Goal: Information Seeking & Learning: Learn about a topic

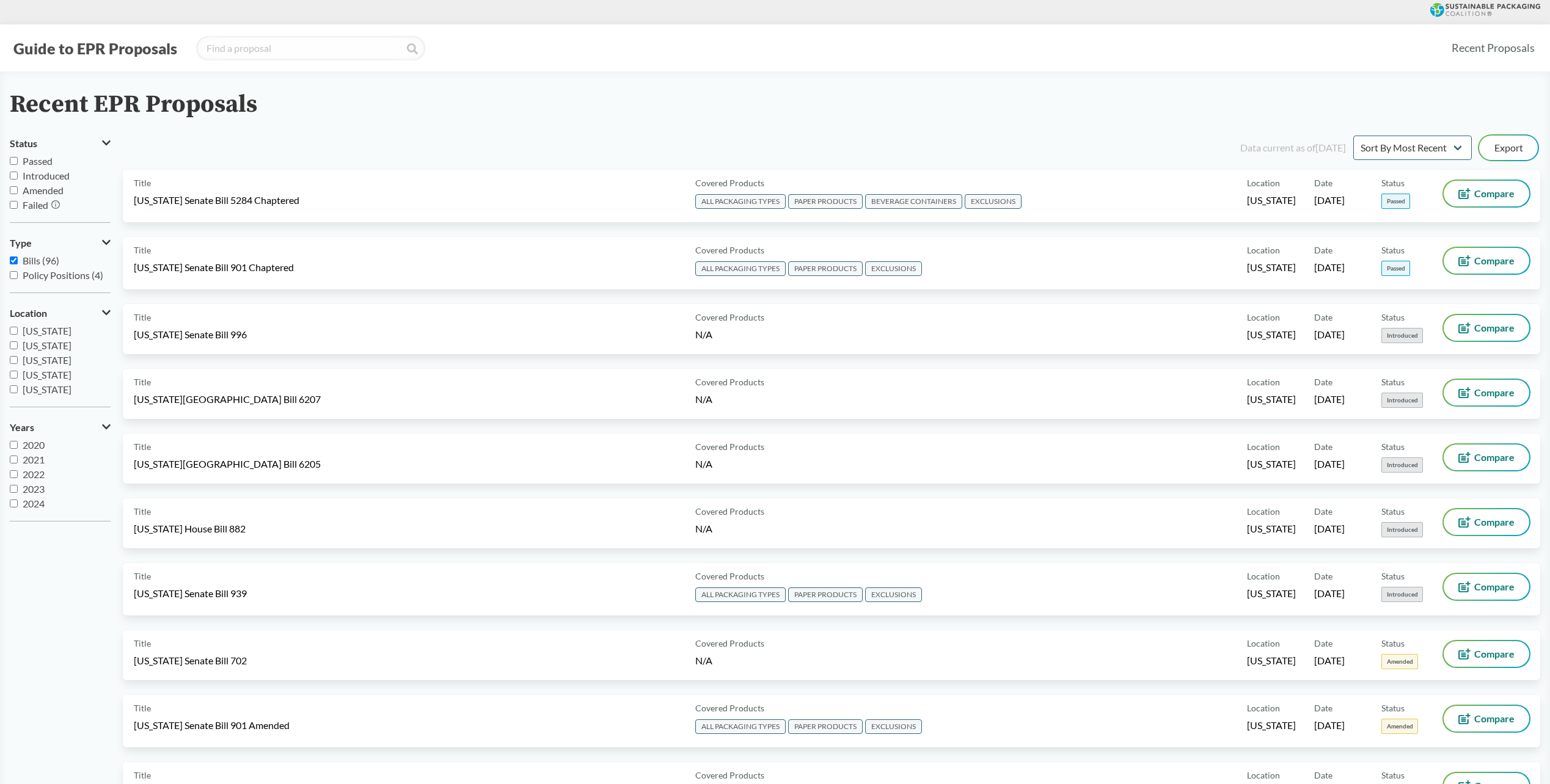
click at [38, 162] on span "Passed" at bounding box center [38, 160] width 30 height 11
click at [18, 162] on input "Passed" at bounding box center [13, 160] width 8 height 8
checkbox input "true"
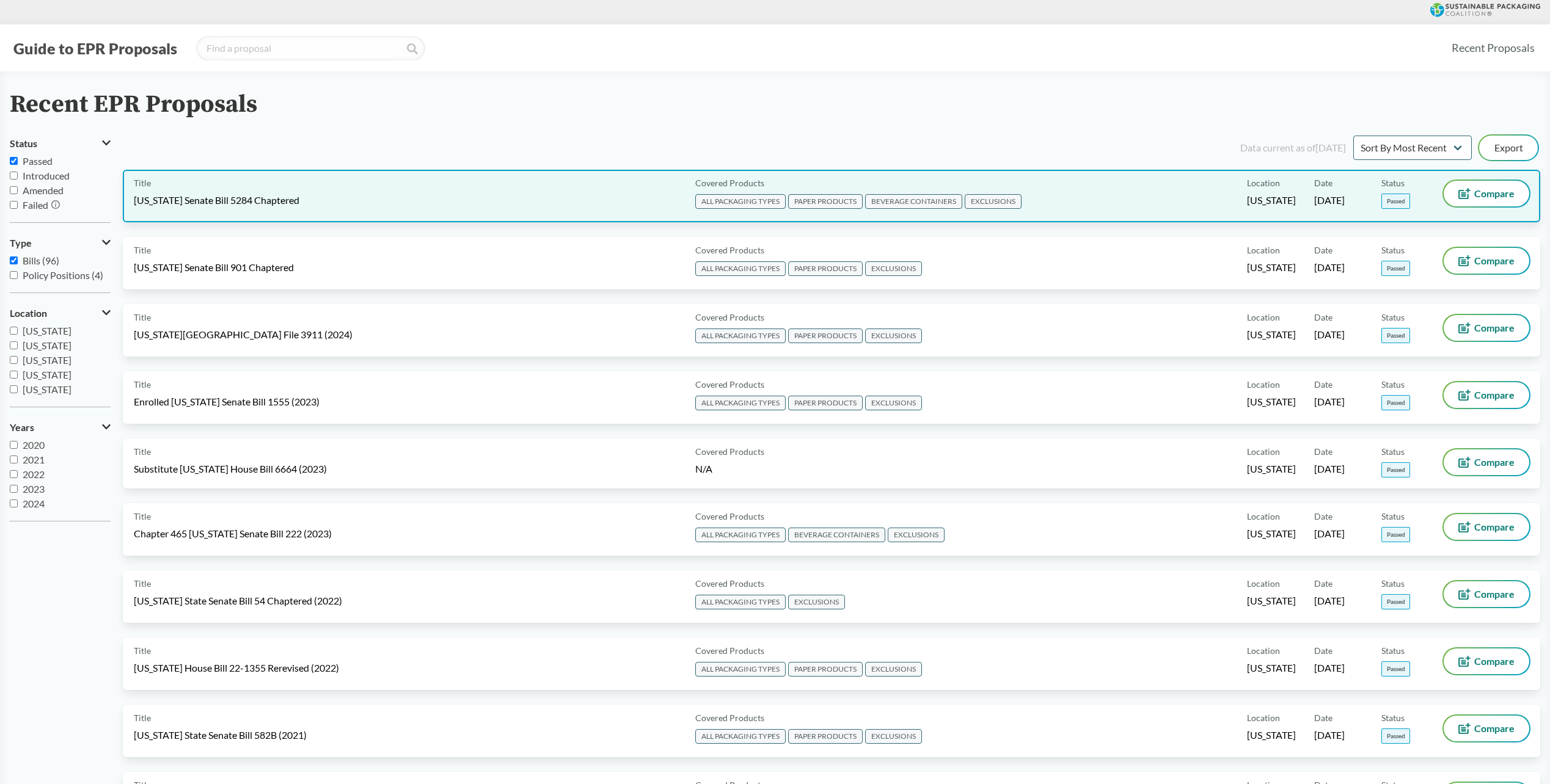
click at [252, 206] on span "[US_STATE] Senate Bill 5284 Chaptered" at bounding box center [216, 200] width 165 height 13
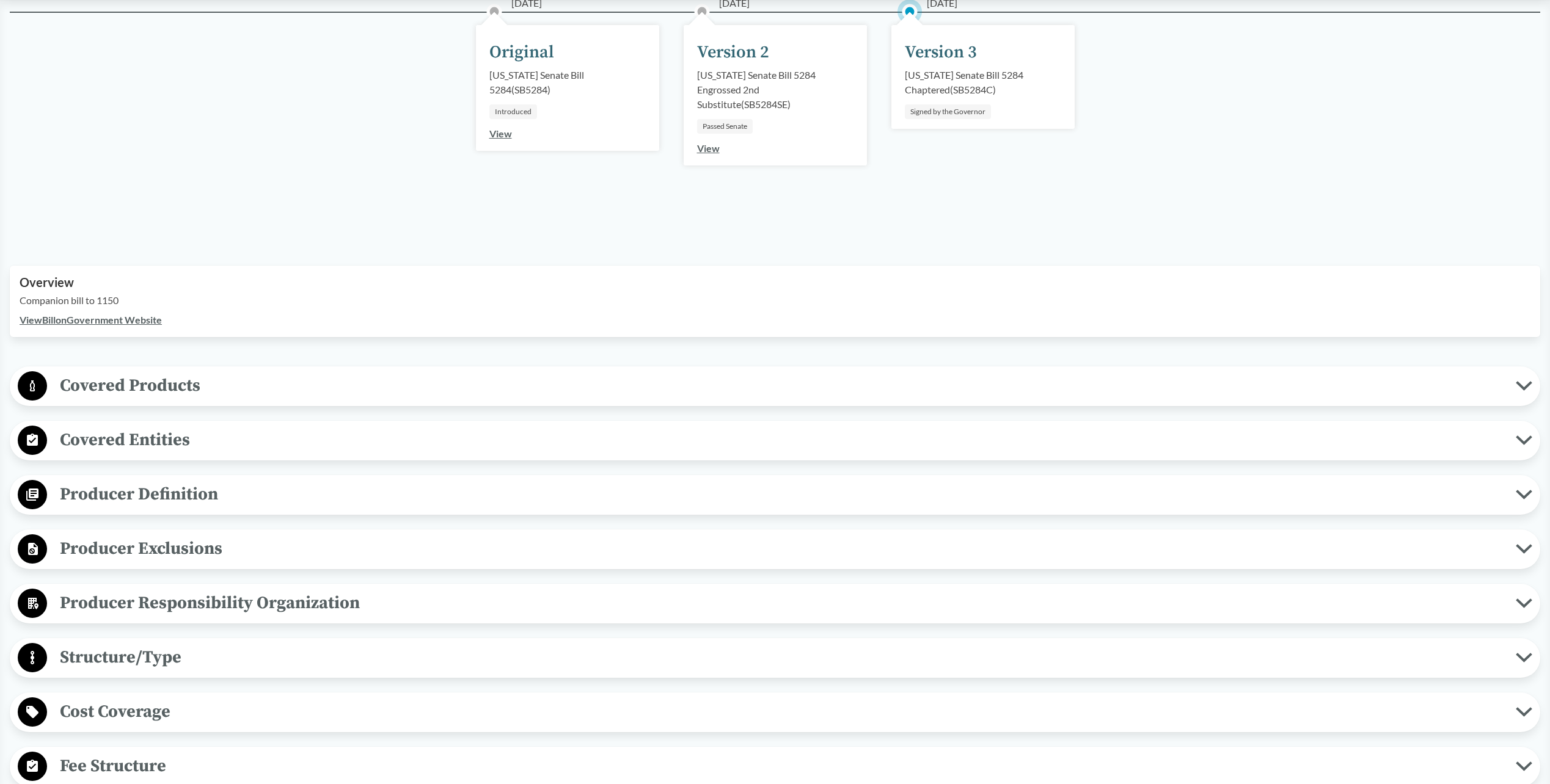
scroll to position [306, 0]
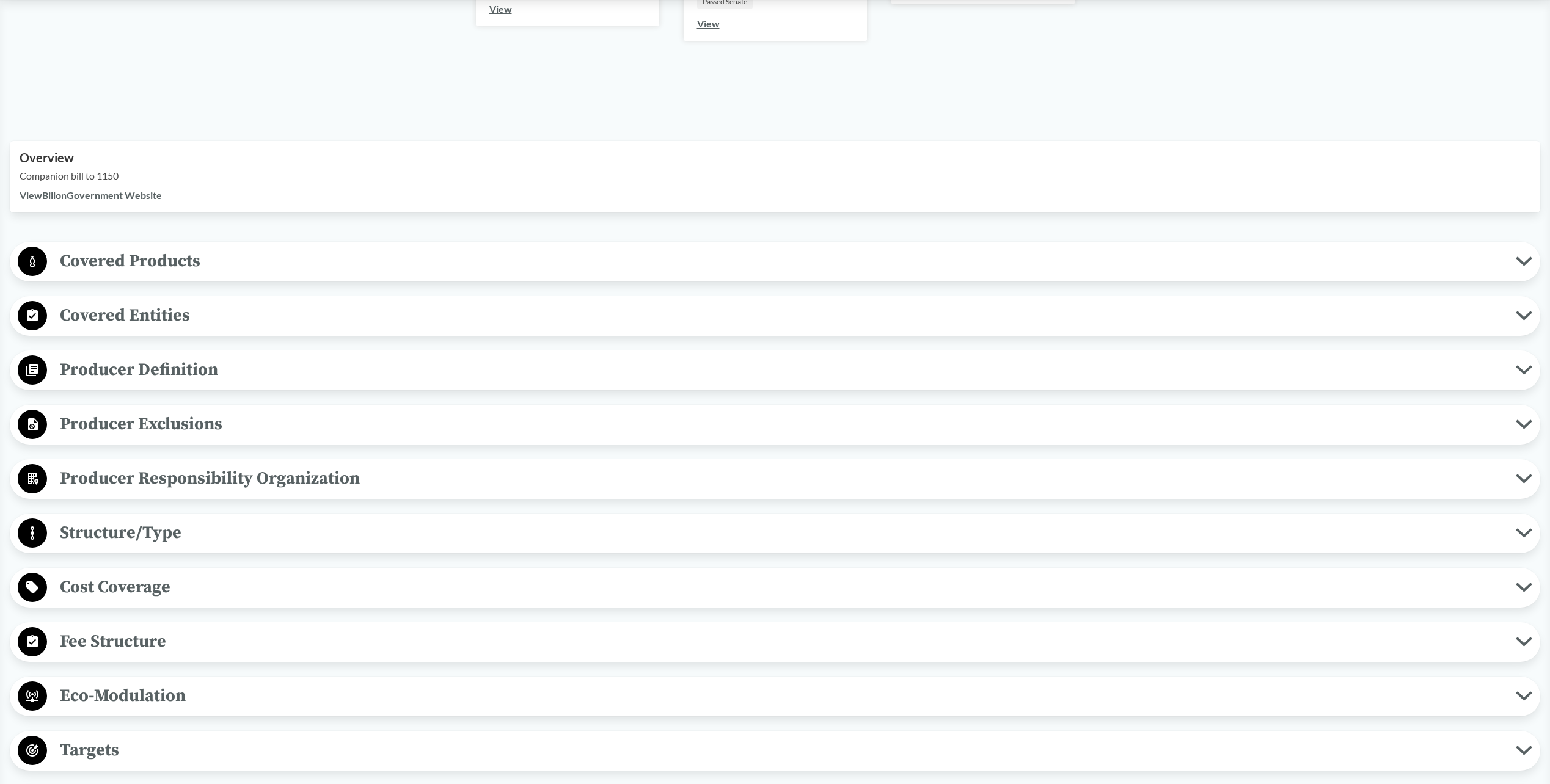
click at [156, 435] on span "Producer Exclusions" at bounding box center [781, 423] width 1468 height 28
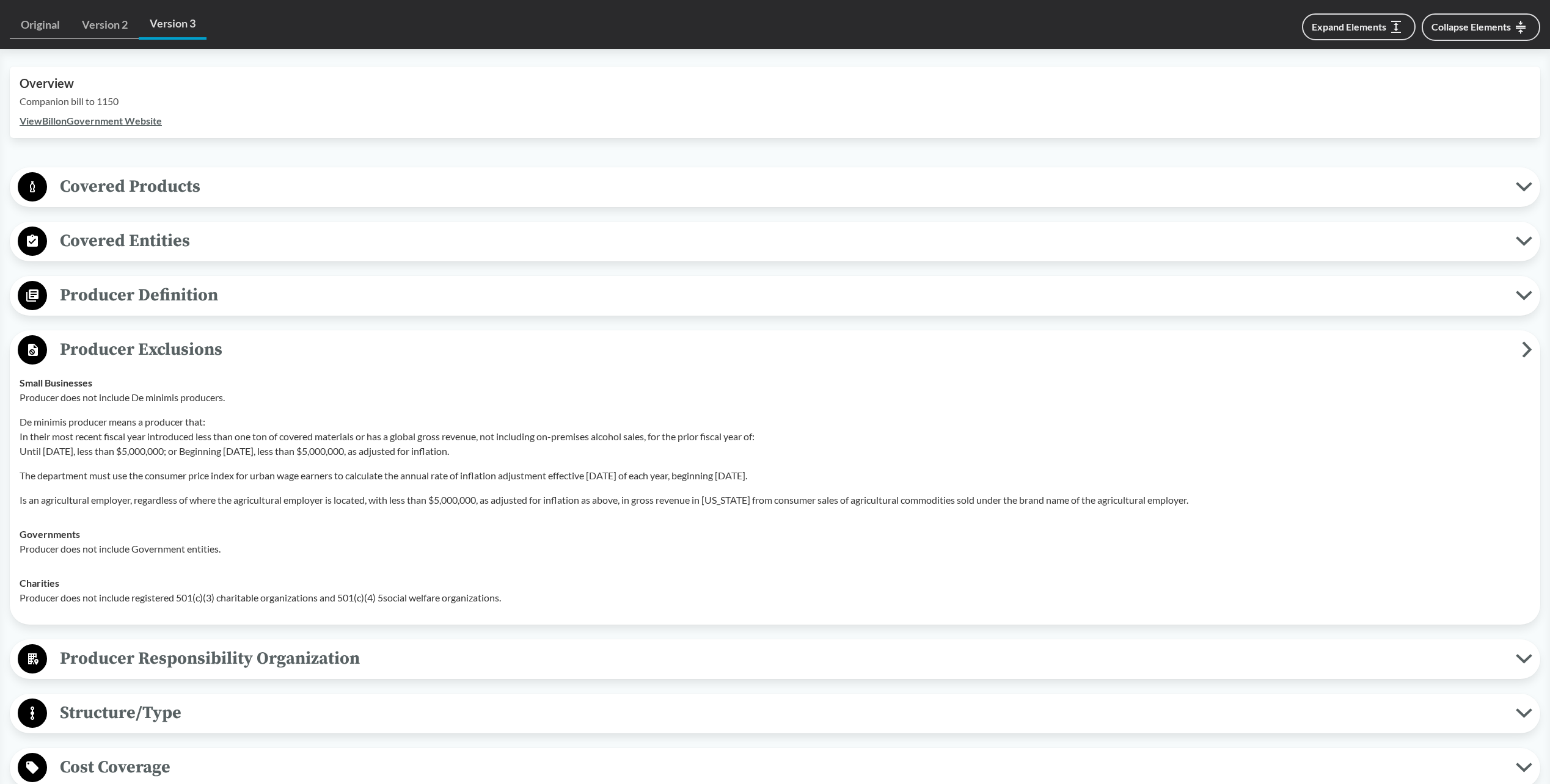
scroll to position [489, 0]
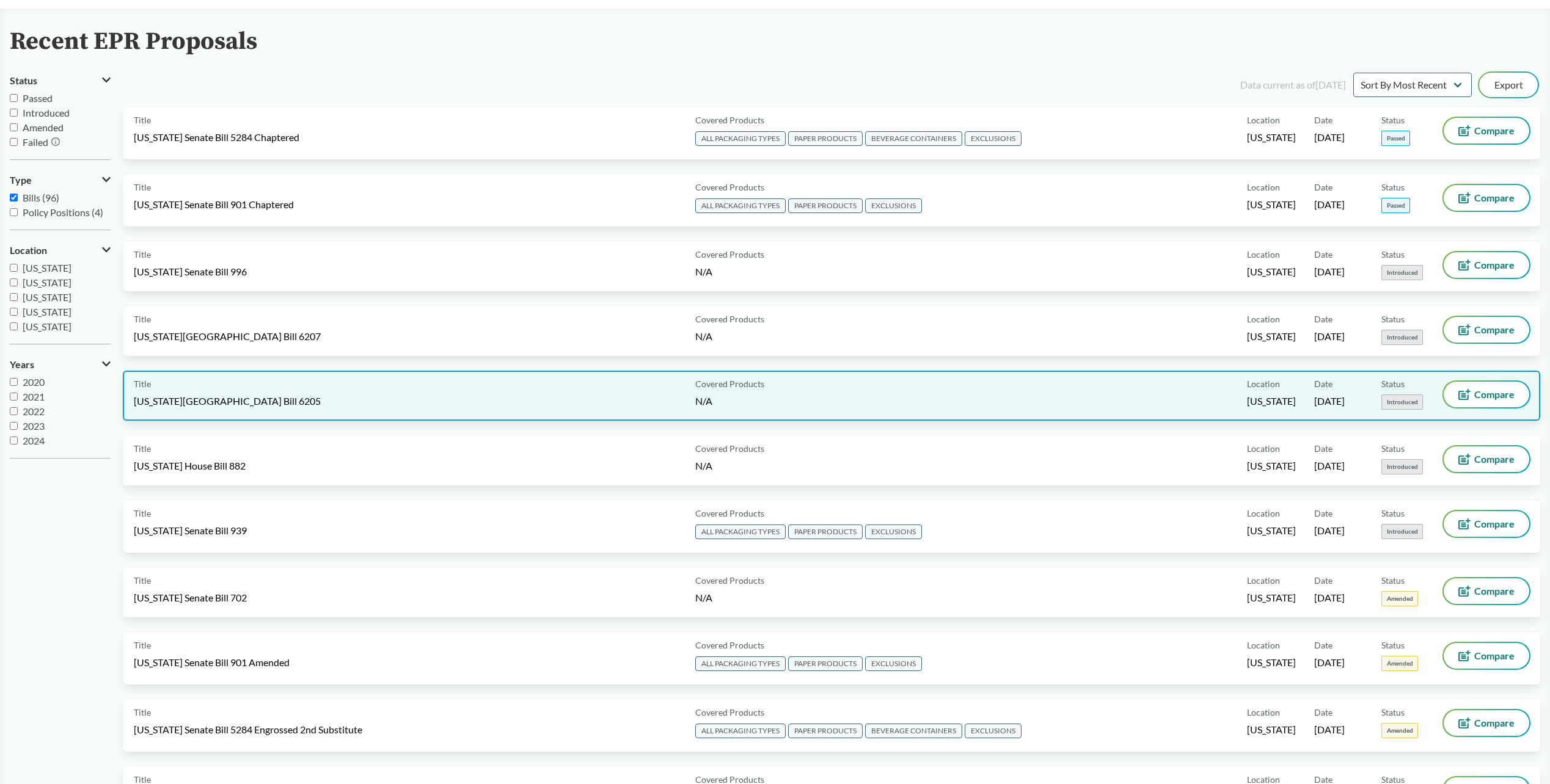
scroll to position [122, 0]
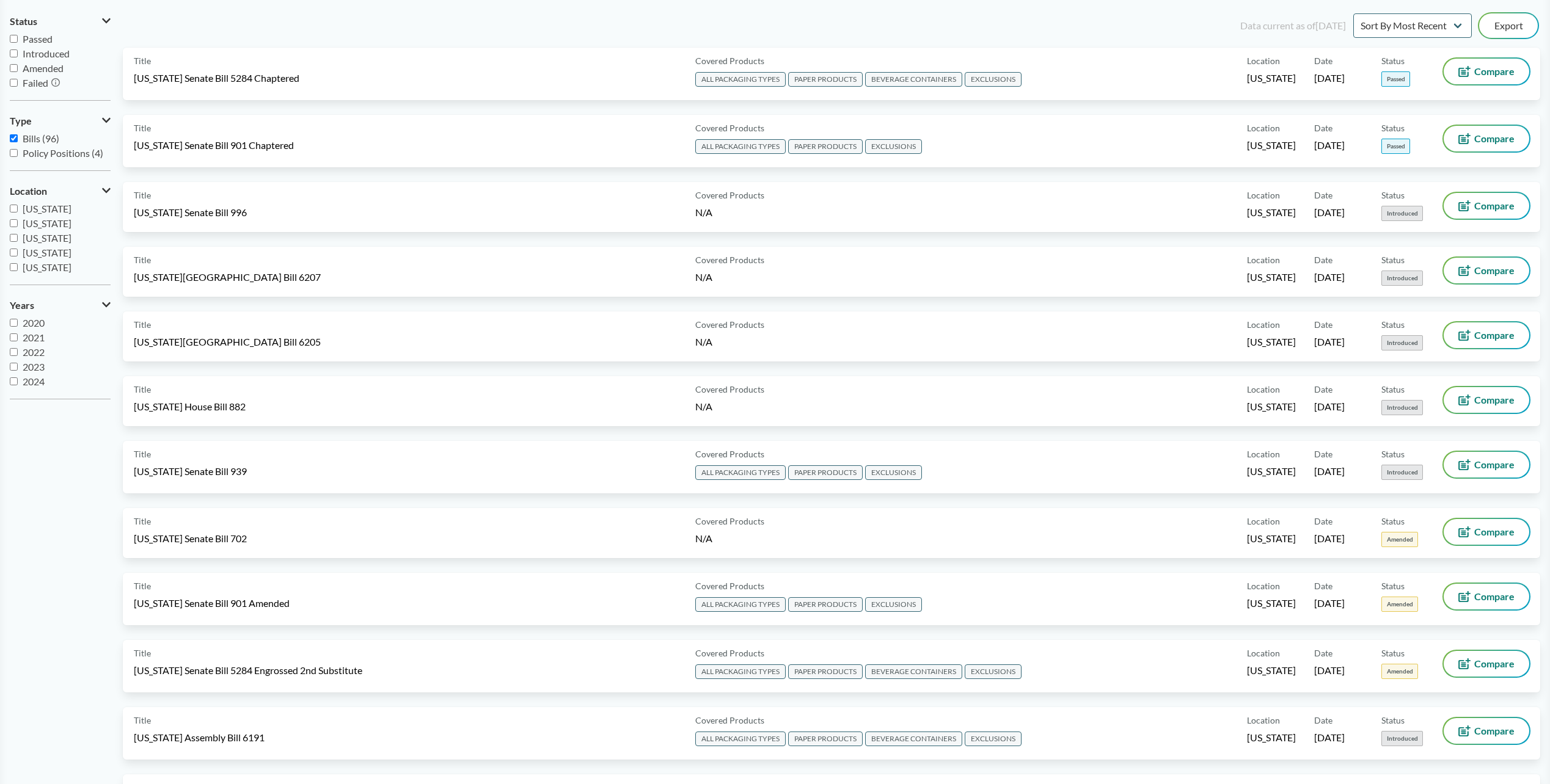
click at [28, 39] on span "Passed" at bounding box center [38, 39] width 30 height 11
click at [18, 39] on input "Passed" at bounding box center [13, 39] width 8 height 8
checkbox input "true"
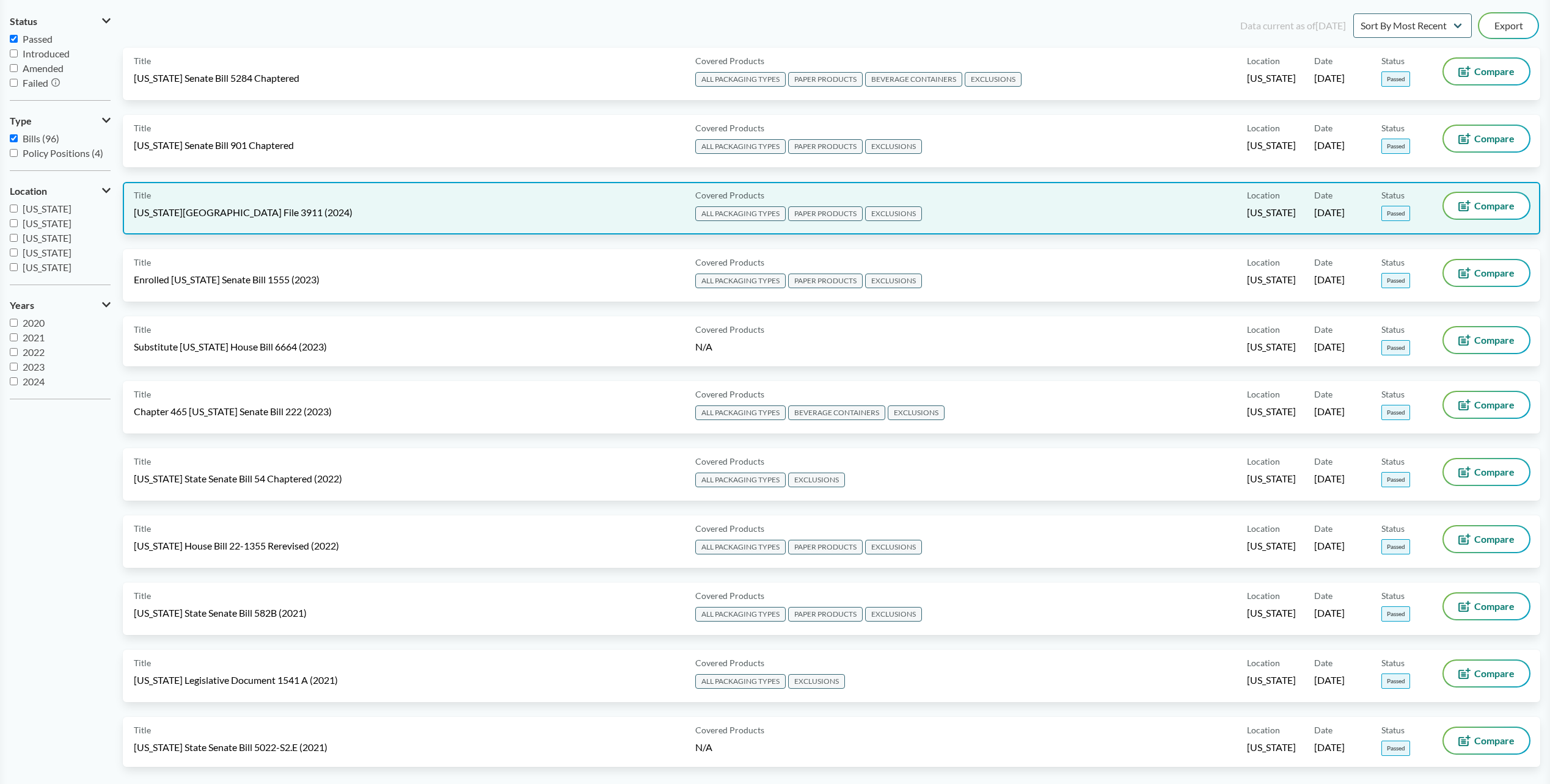
click at [215, 210] on span "[US_STATE][GEOGRAPHIC_DATA] File 3911 (2024)" at bounding box center [243, 213] width 218 height 13
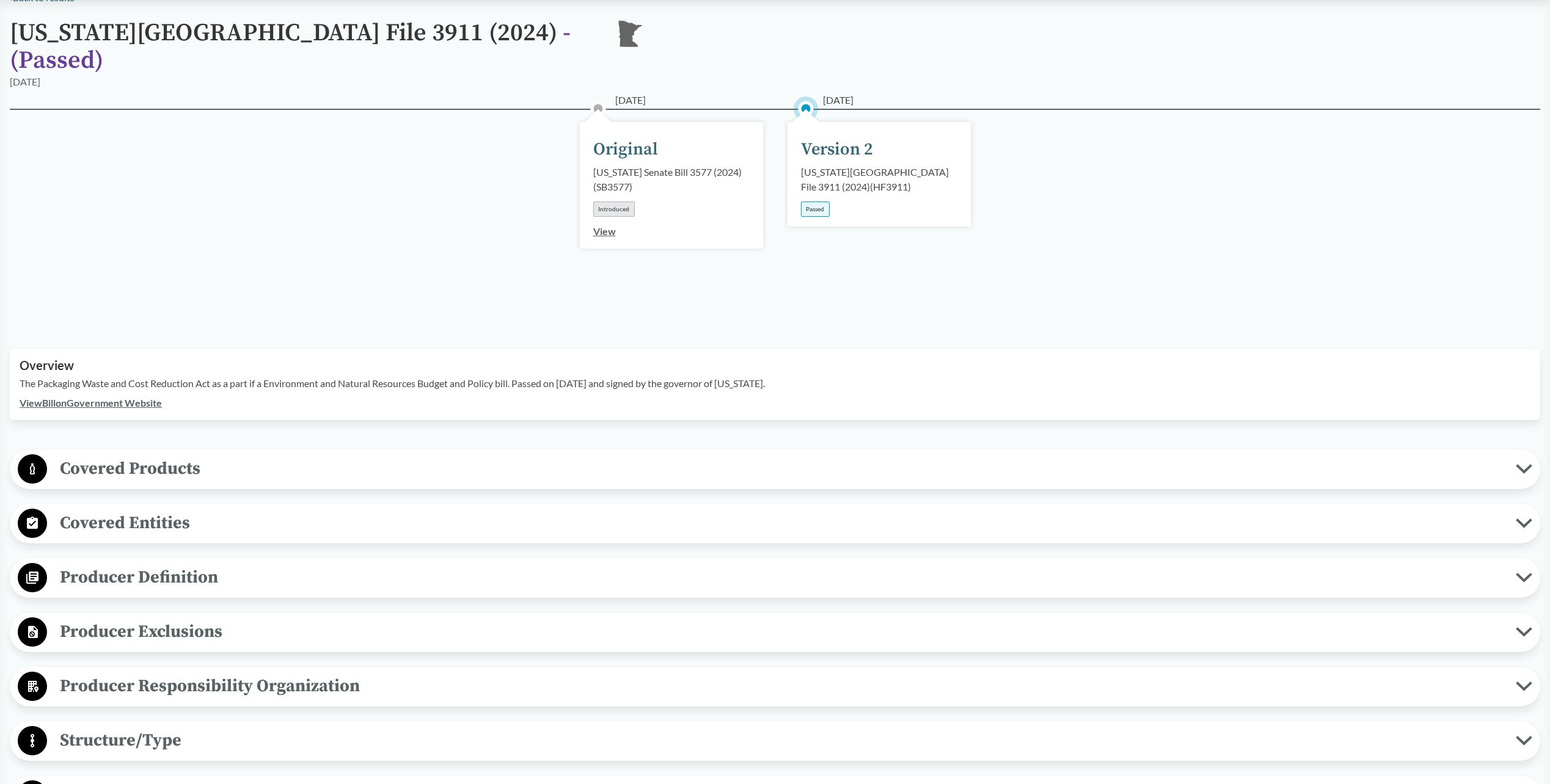
scroll to position [244, 0]
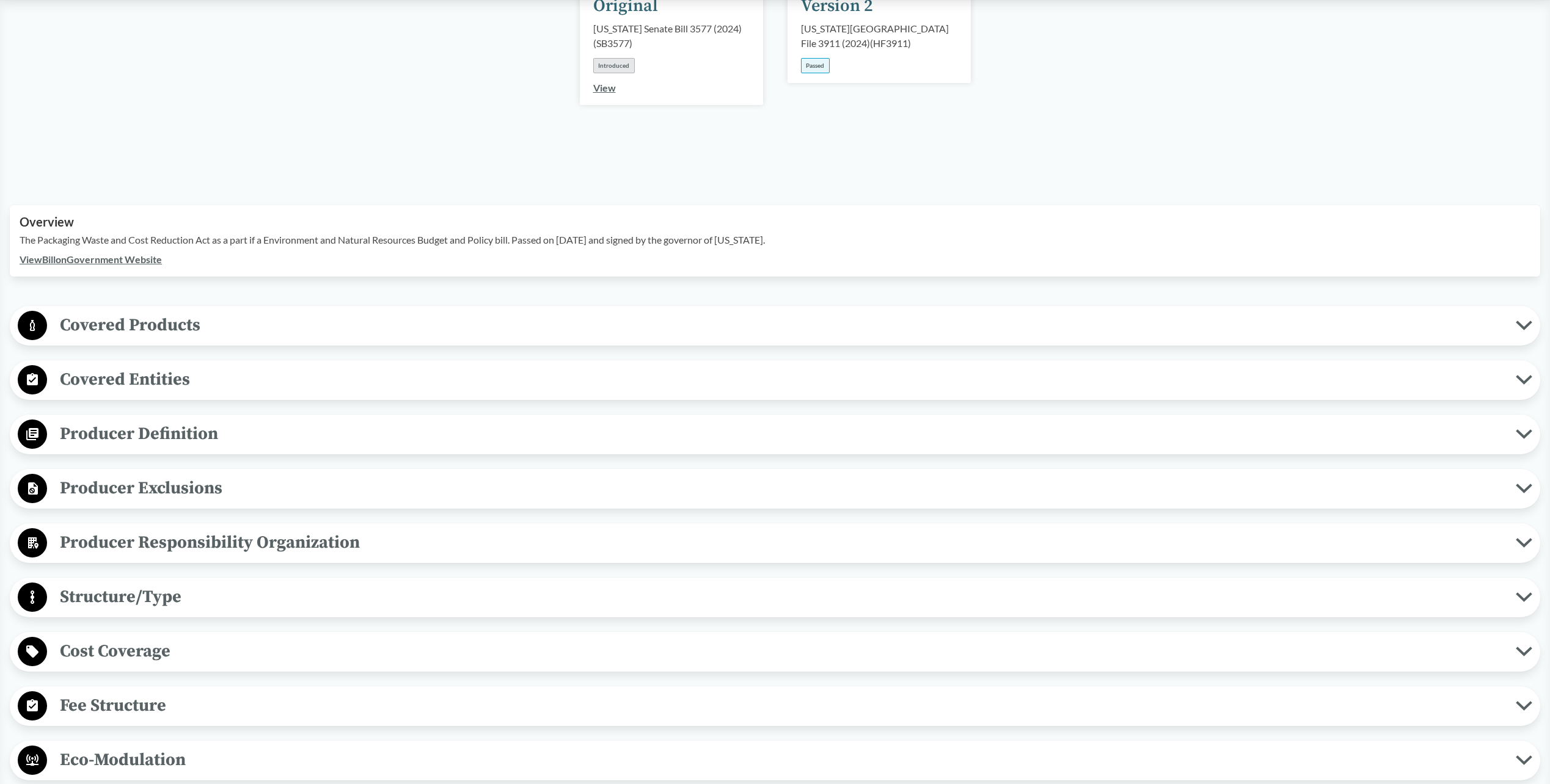
click at [184, 479] on span "Producer Exclusions" at bounding box center [781, 488] width 1468 height 28
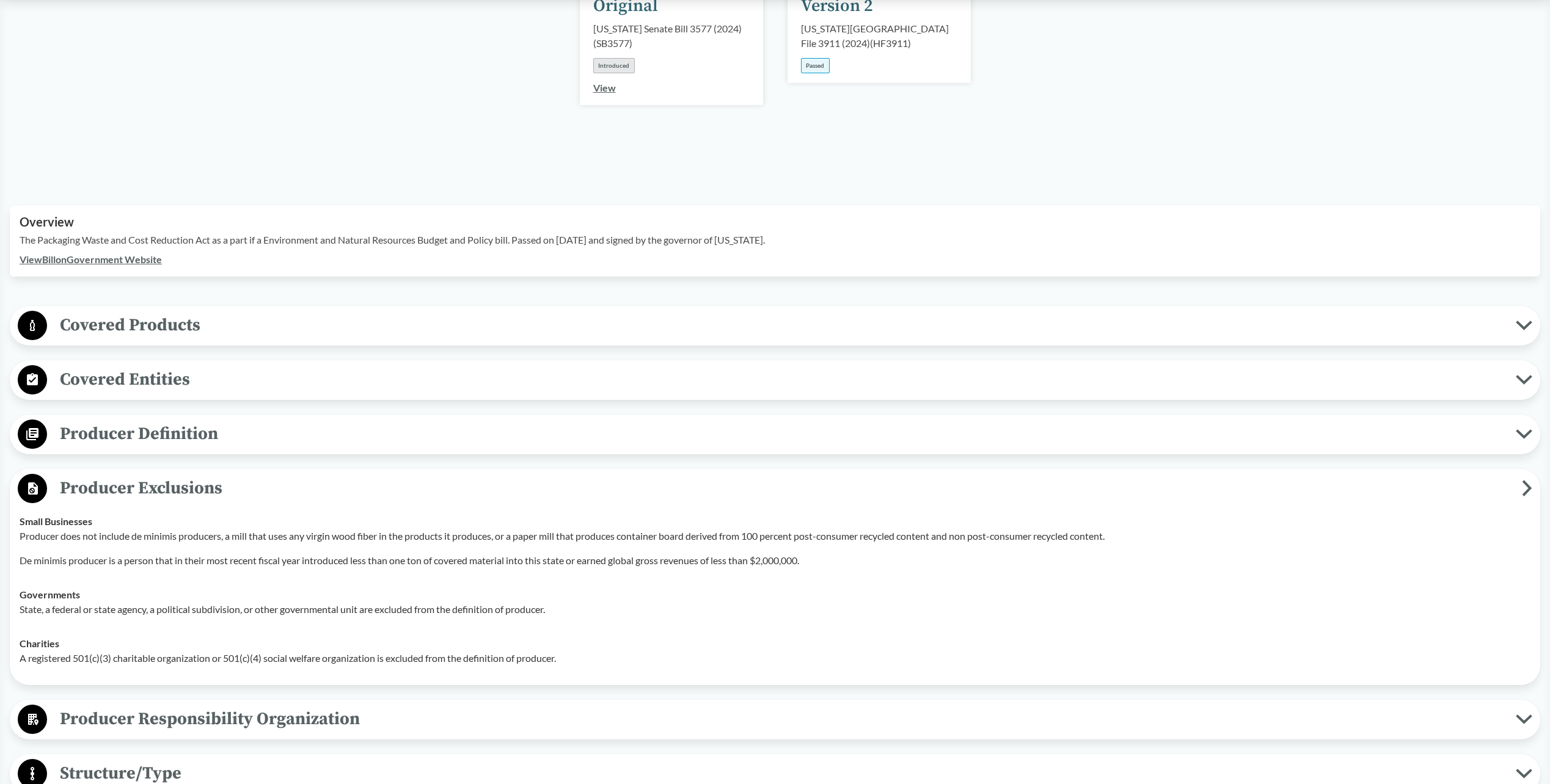
scroll to position [366, 0]
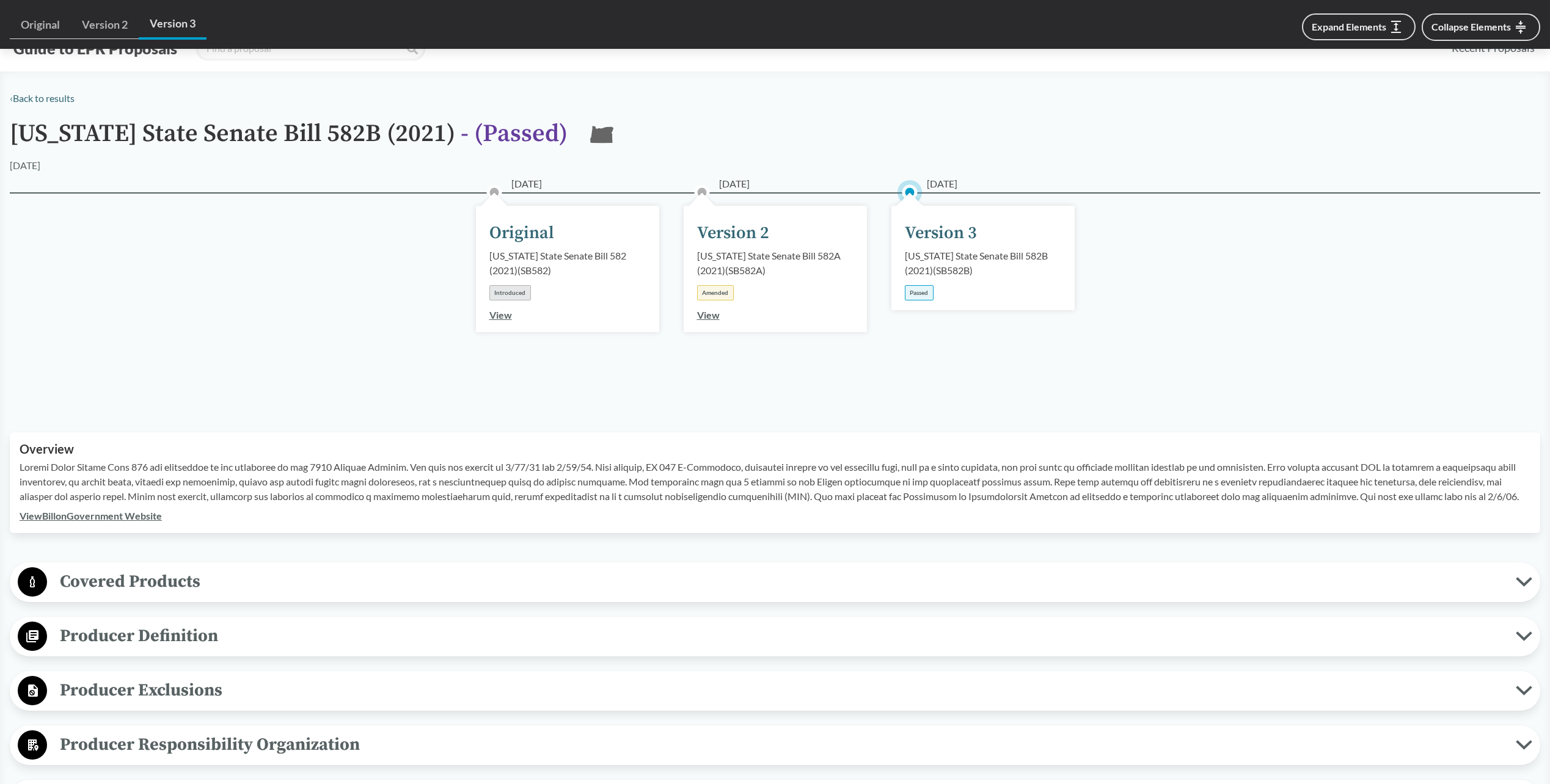
scroll to position [550, 0]
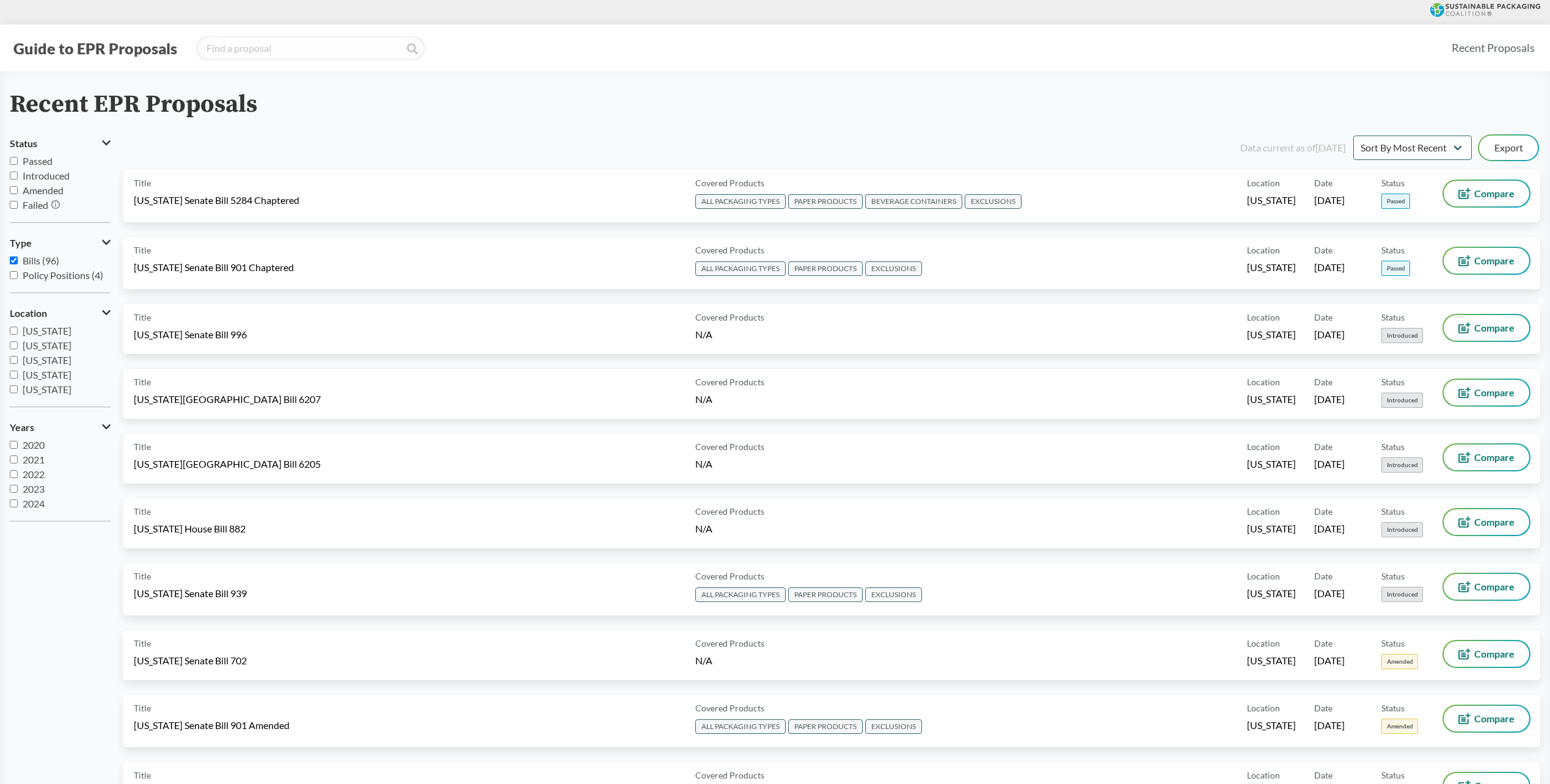
click at [24, 158] on span "Passed" at bounding box center [38, 160] width 30 height 11
click at [18, 158] on input "Passed" at bounding box center [13, 160] width 8 height 8
checkbox input "true"
click at [37, 162] on span "Passed" at bounding box center [38, 160] width 30 height 11
click at [18, 162] on input "Passed" at bounding box center [13, 160] width 8 height 8
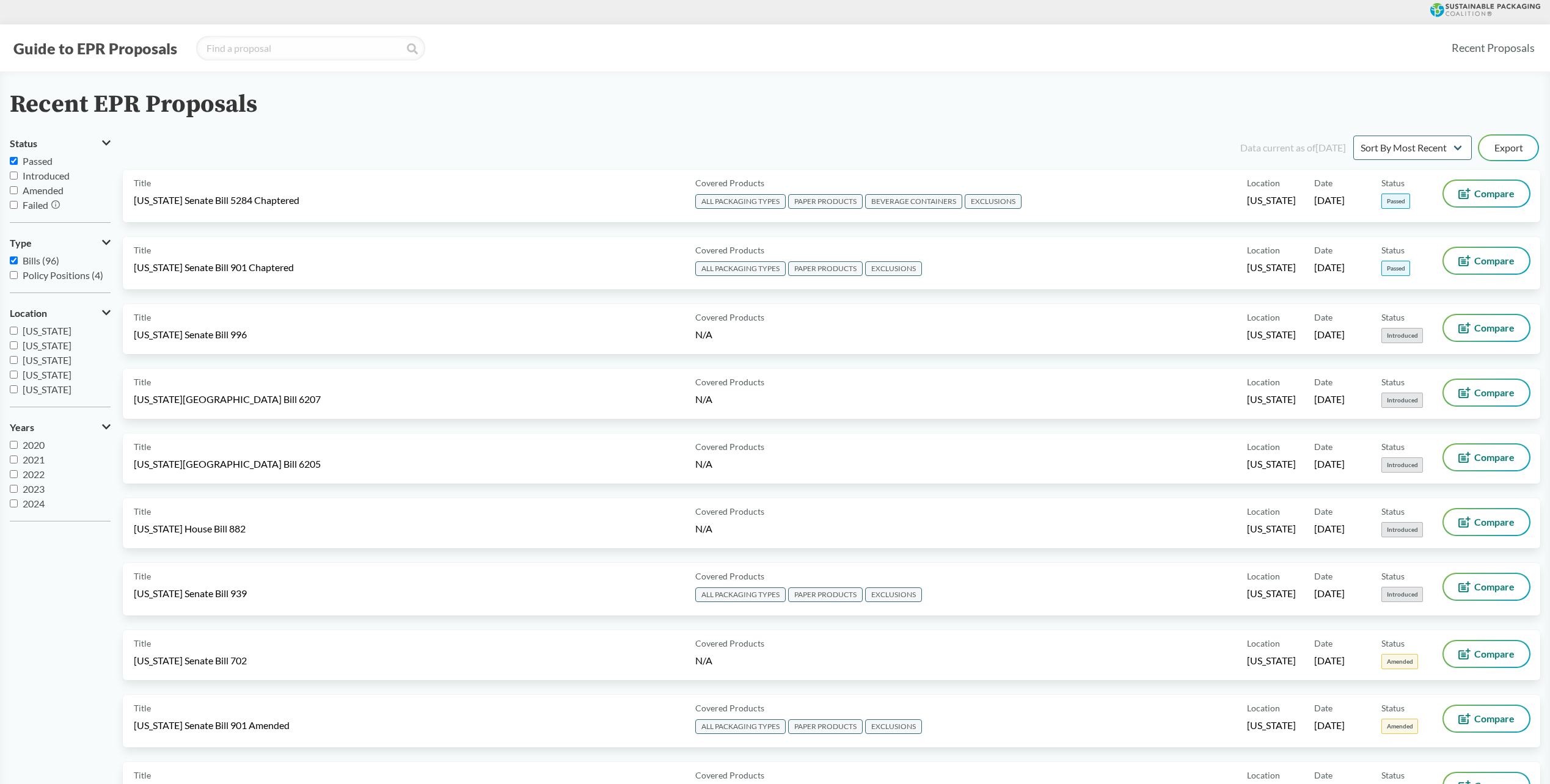
checkbox input "true"
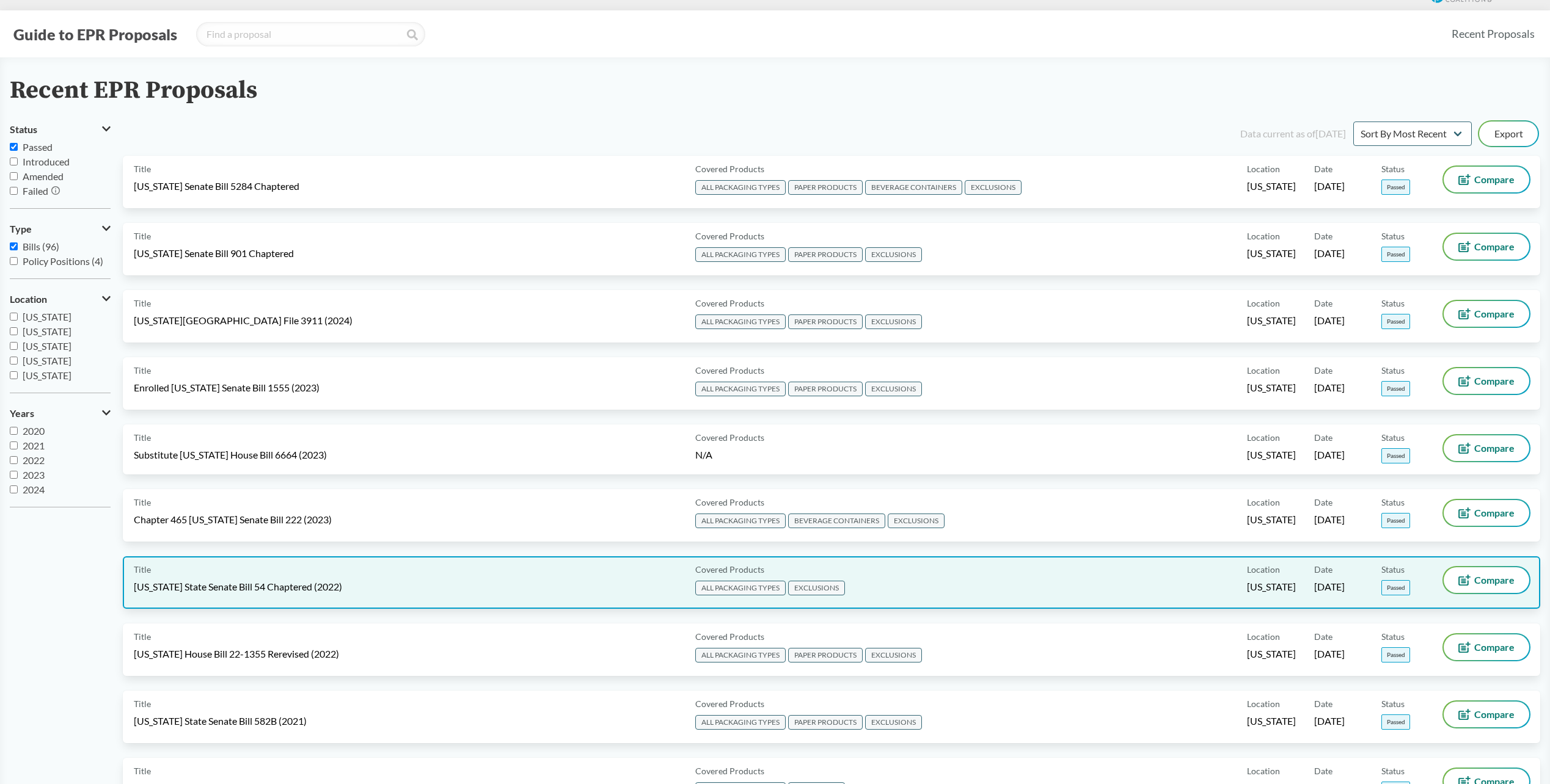
scroll to position [61, 0]
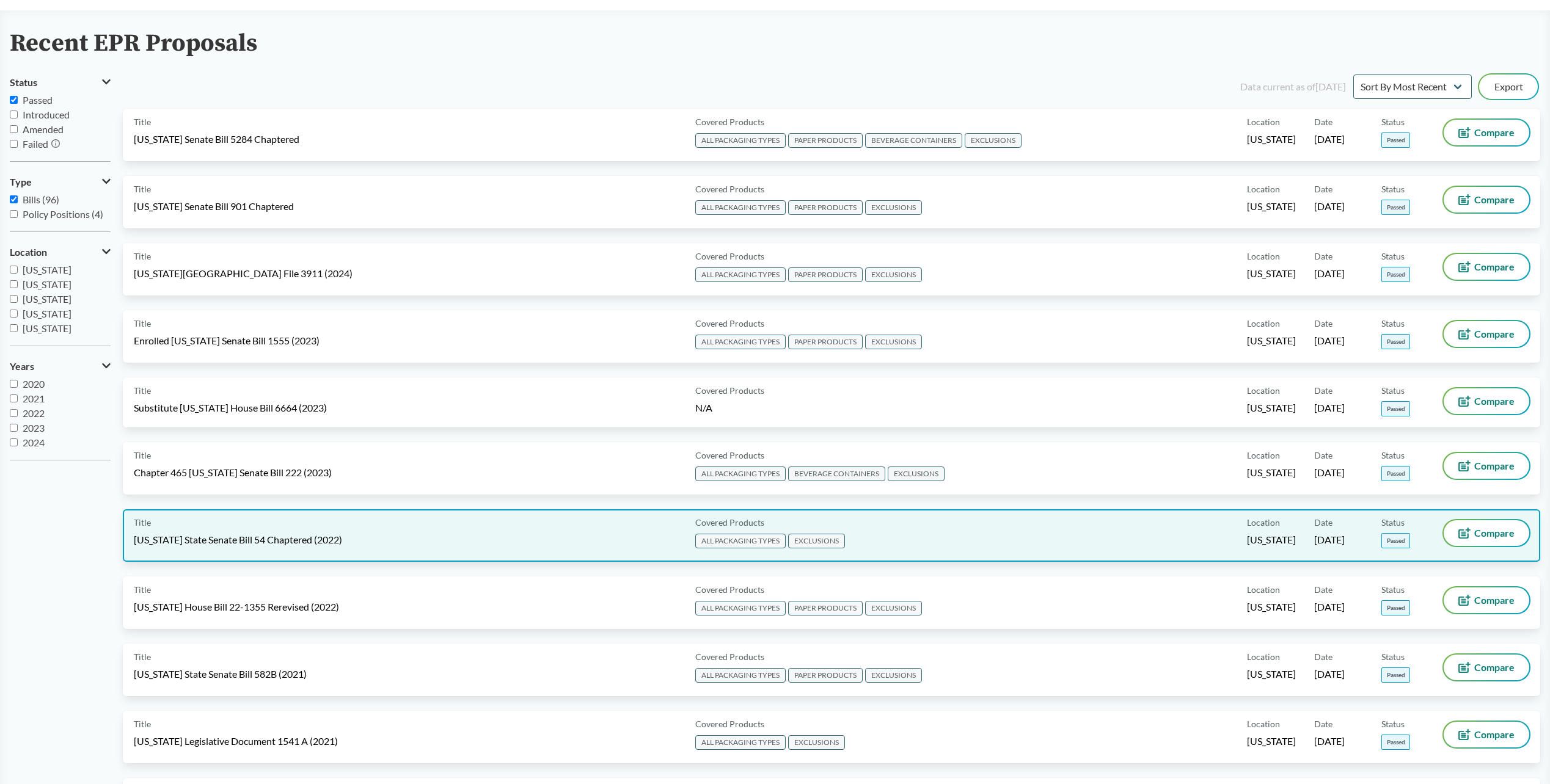
click at [291, 544] on span "[US_STATE] State Senate Bill 54 Chaptered (2022)" at bounding box center [237, 540] width 208 height 13
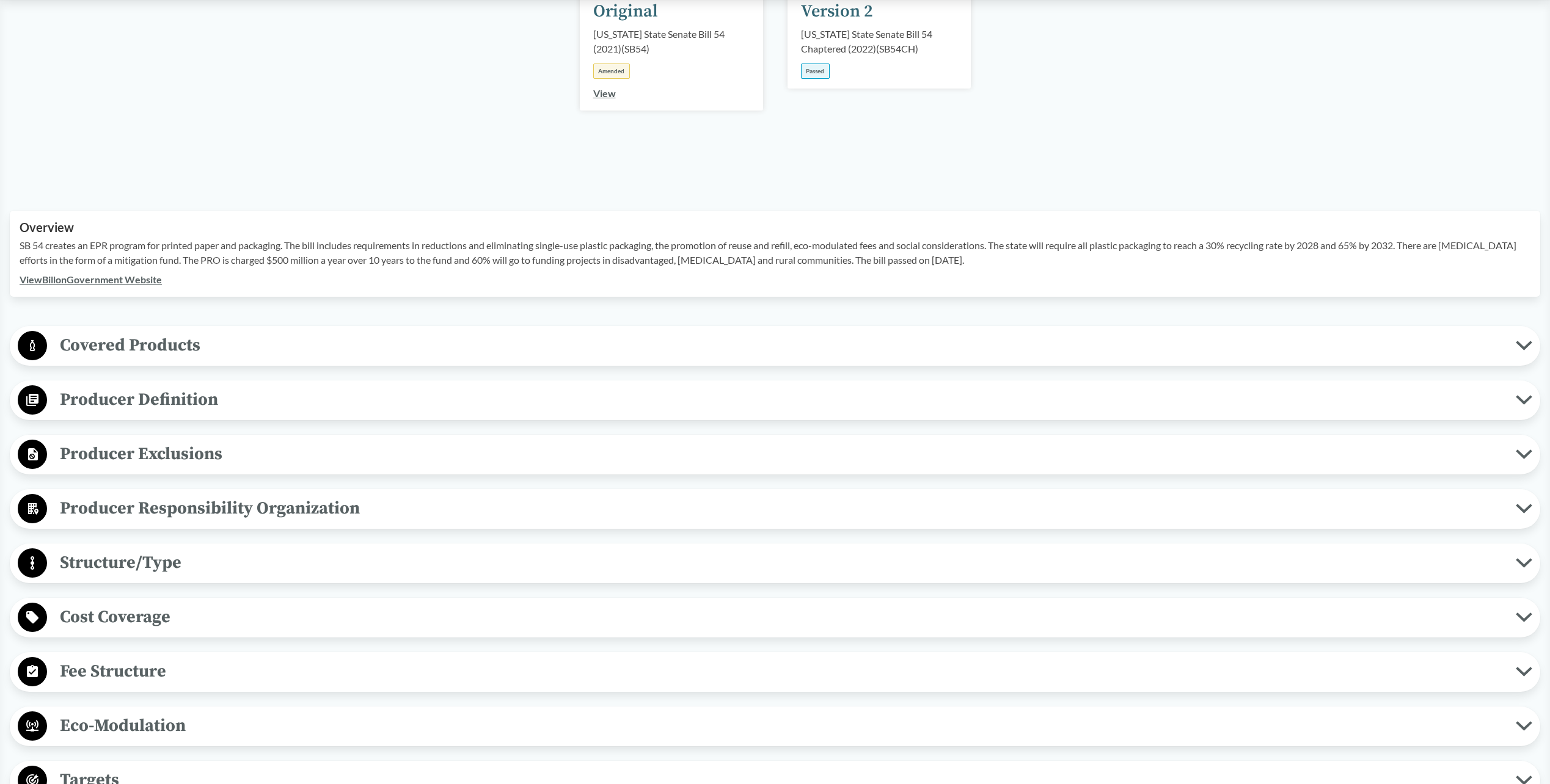
scroll to position [244, 0]
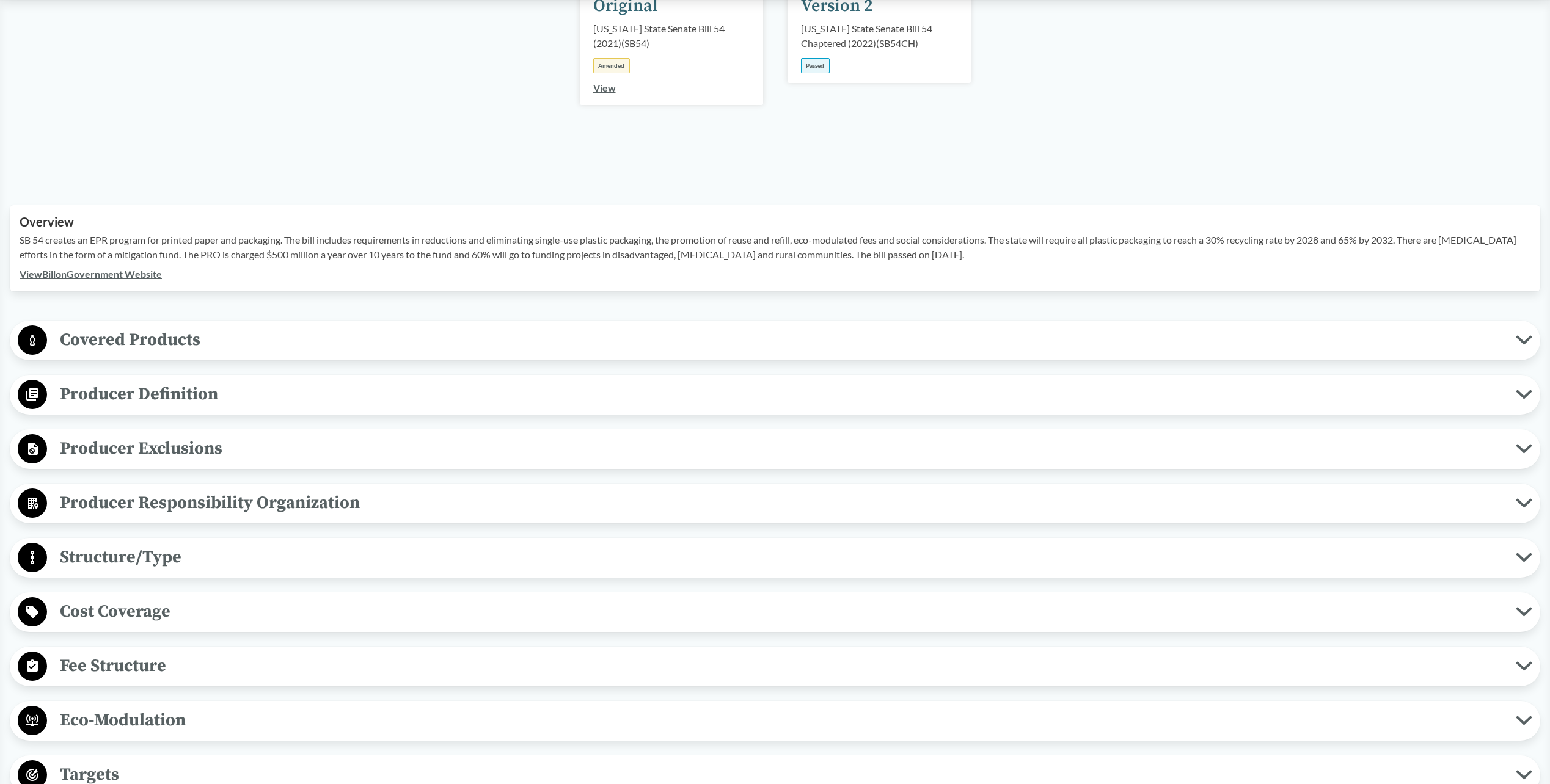
click at [209, 454] on span "Producer Exclusions" at bounding box center [781, 448] width 1468 height 28
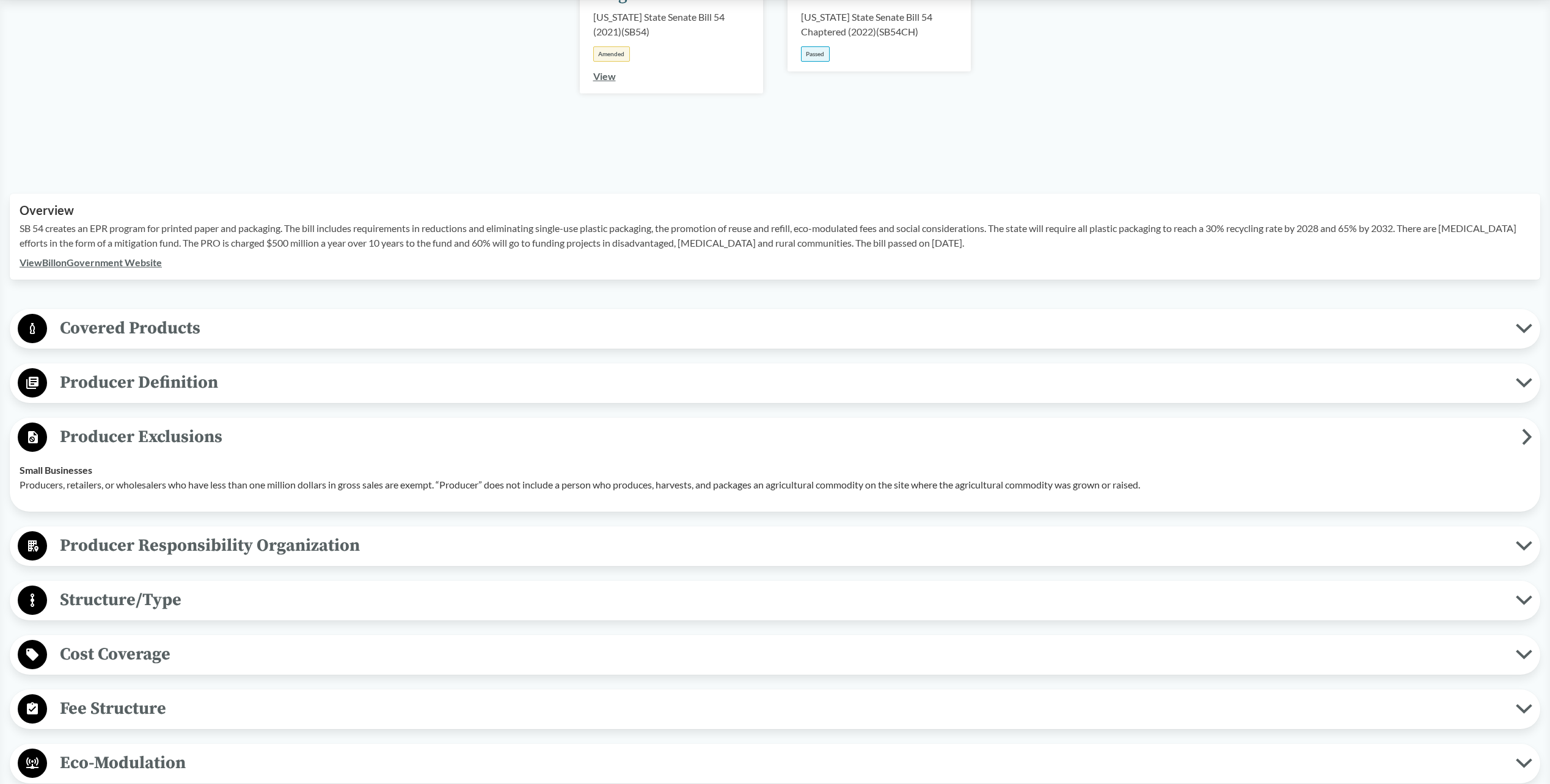
scroll to position [183, 0]
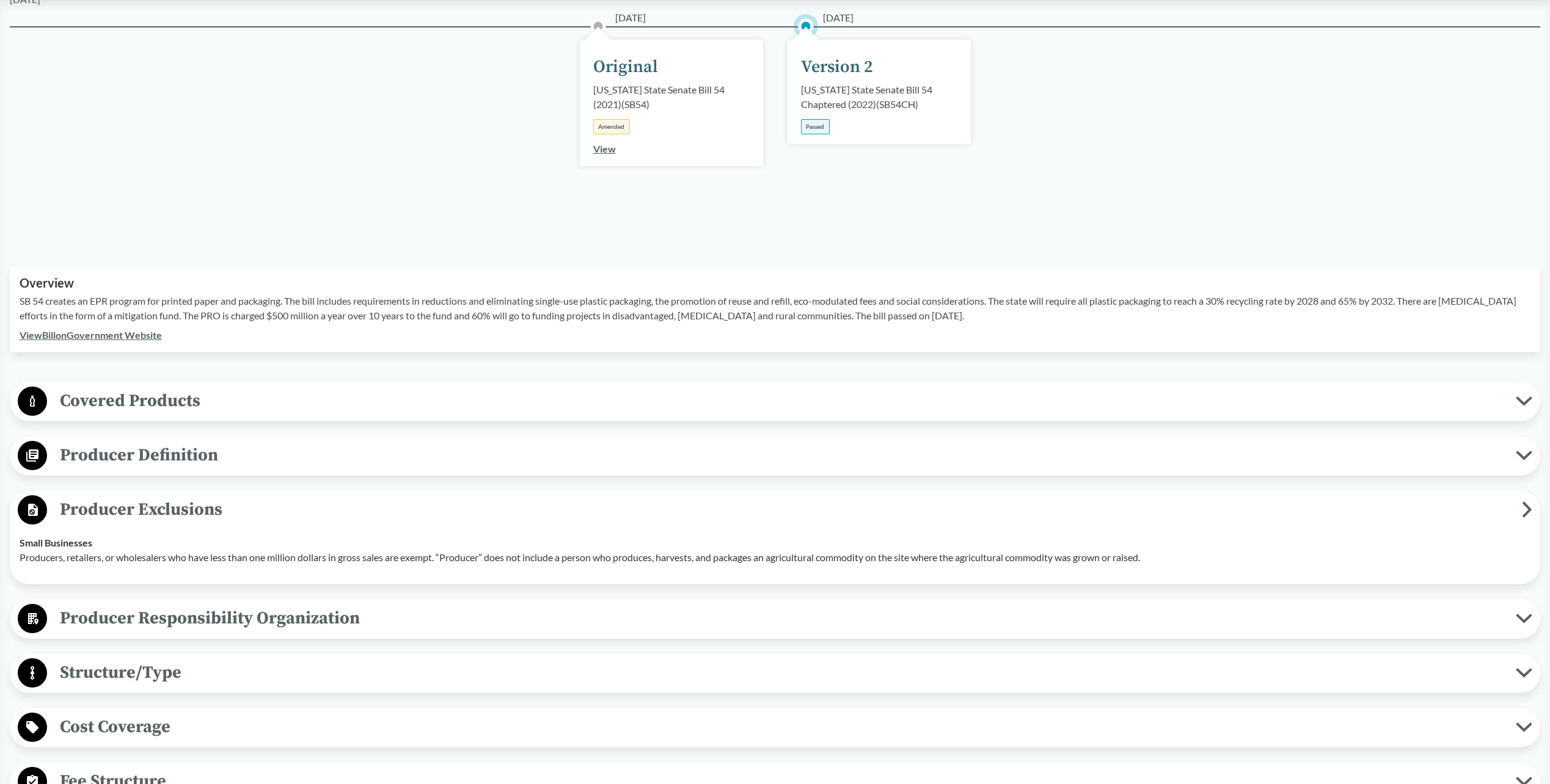
click at [126, 340] on link "View Bill on Government Website" at bounding box center [91, 335] width 142 height 11
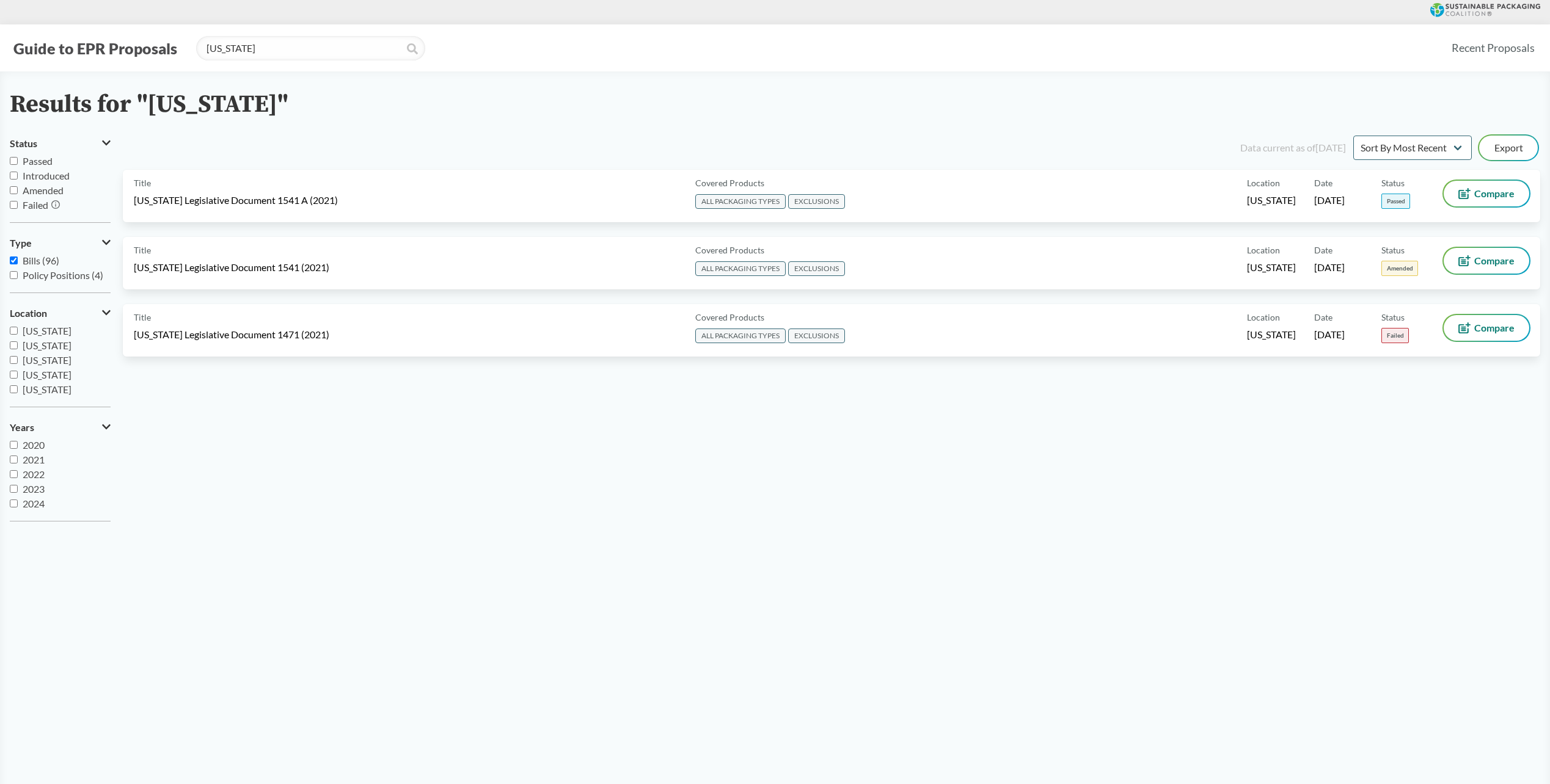
click at [47, 162] on span "Passed" at bounding box center [38, 160] width 30 height 11
click at [18, 162] on input "Passed" at bounding box center [13, 160] width 8 height 8
checkbox input "true"
click at [129, 55] on button "Guide to EPR Proposals" at bounding box center [95, 48] width 171 height 20
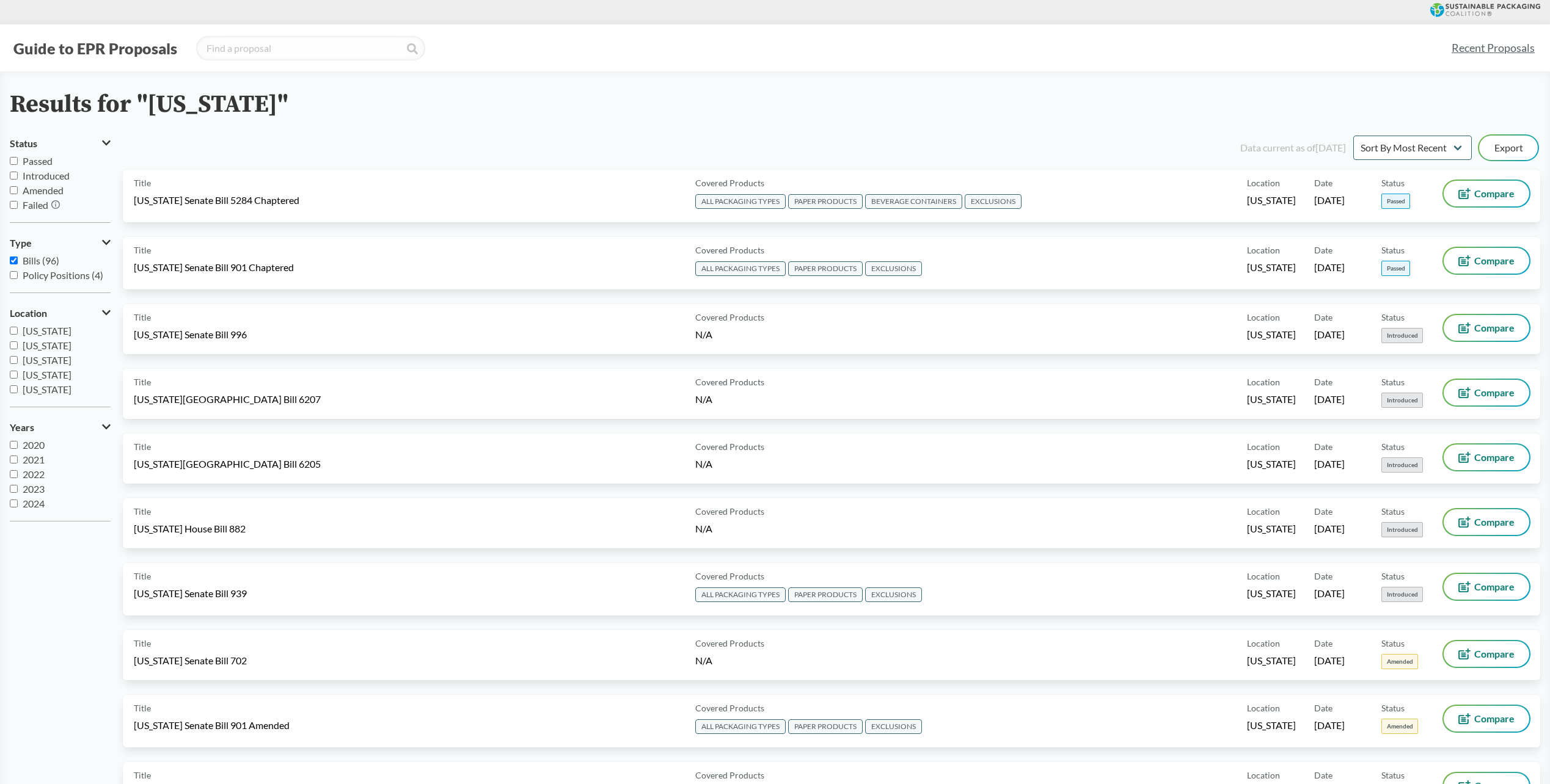
type input "Maine"
click at [408, 48] on icon at bounding box center [413, 49] width 11 height 11
click at [401, 50] on input "[US_STATE]" at bounding box center [310, 48] width 229 height 25
click at [407, 50] on icon at bounding box center [413, 49] width 11 height 11
drag, startPoint x: 291, startPoint y: 56, endPoint x: 89, endPoint y: 54, distance: 202.0
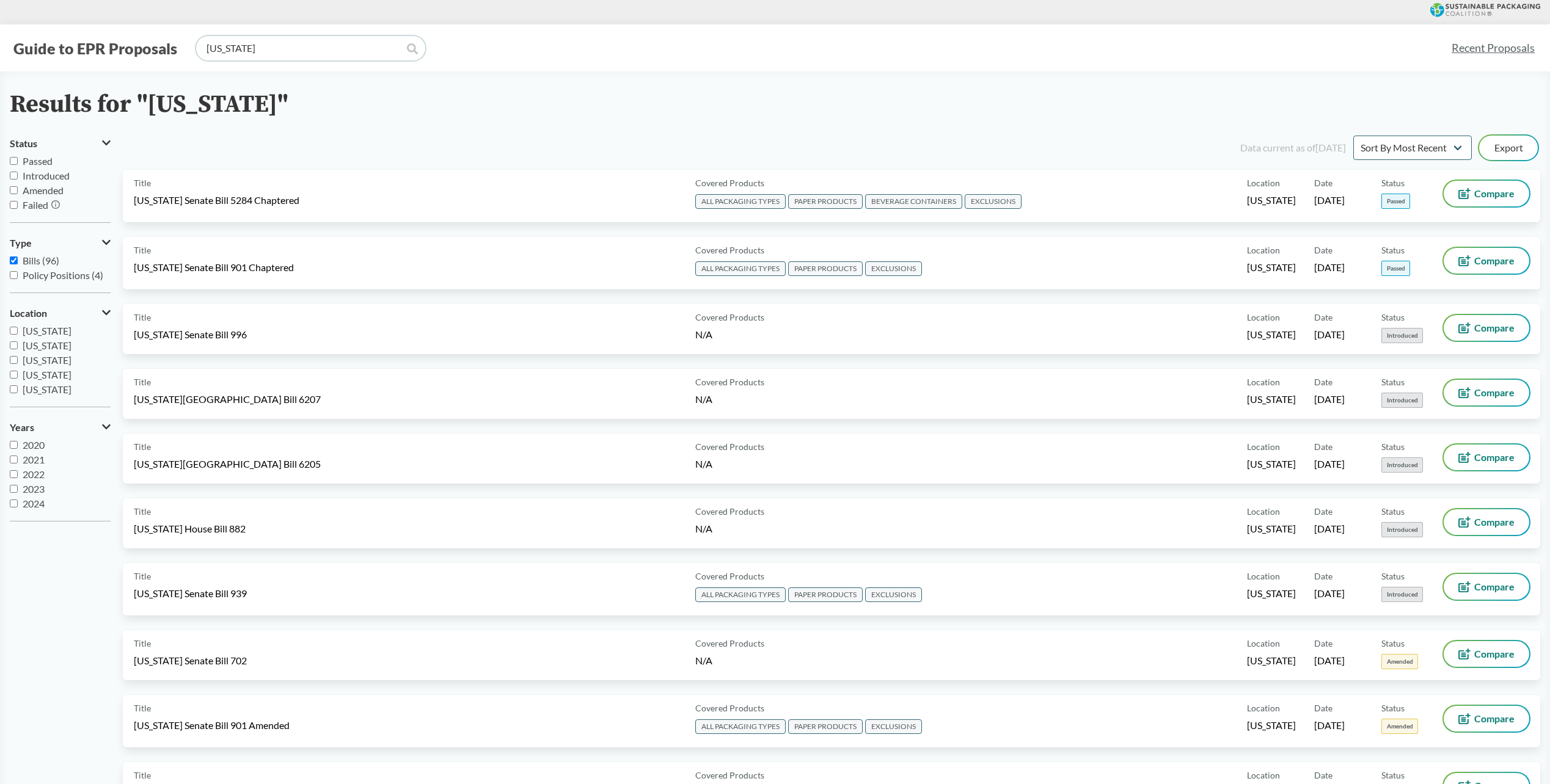
click at [91, 55] on div "Guide to EPR Proposals Maine" at bounding box center [725, 48] width 1431 height 25
click at [50, 160] on span "Passed" at bounding box center [38, 160] width 30 height 11
click at [18, 160] on input "Passed" at bounding box center [13, 160] width 8 height 8
checkbox input "true"
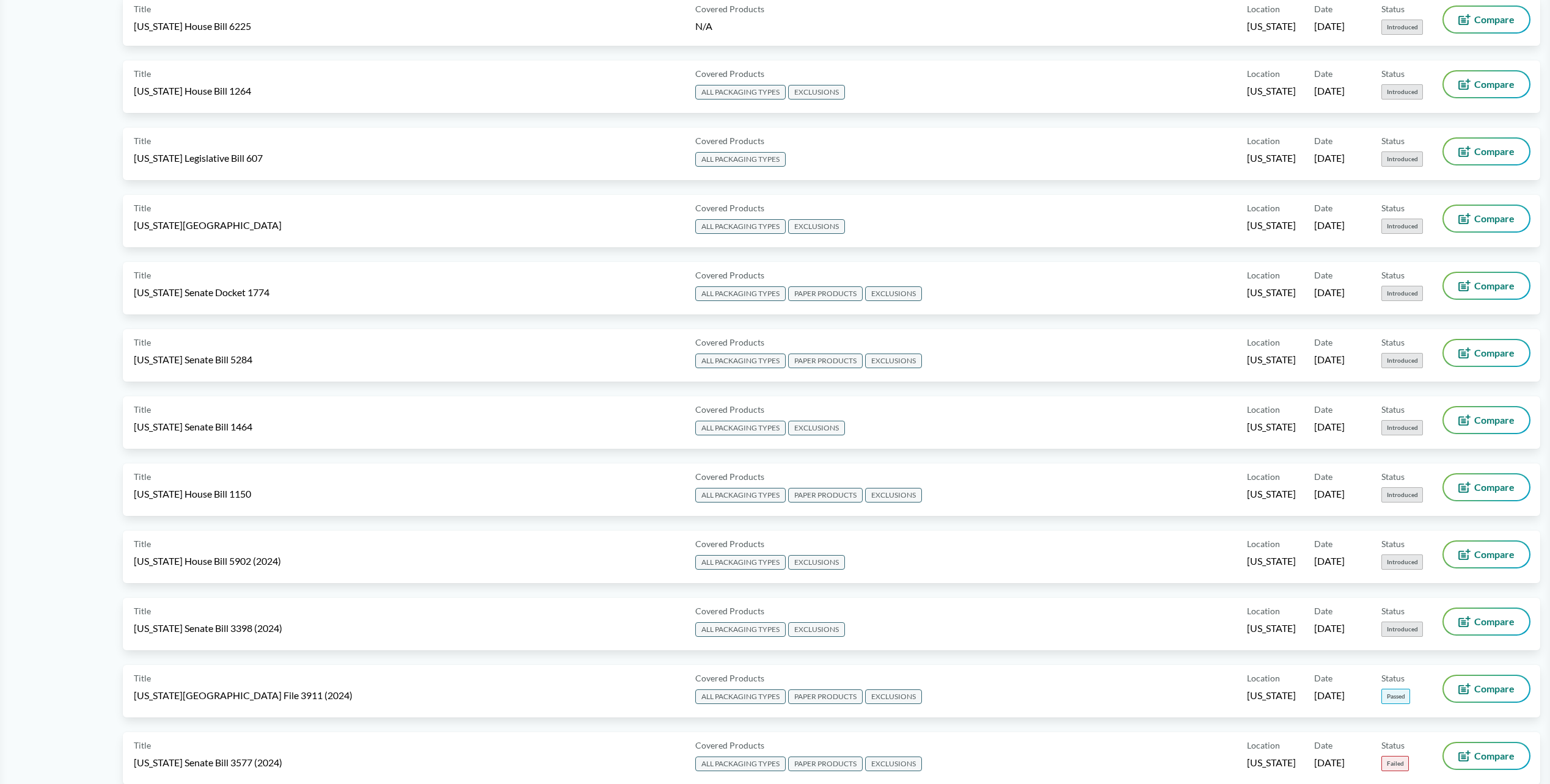
scroll to position [1099, 0]
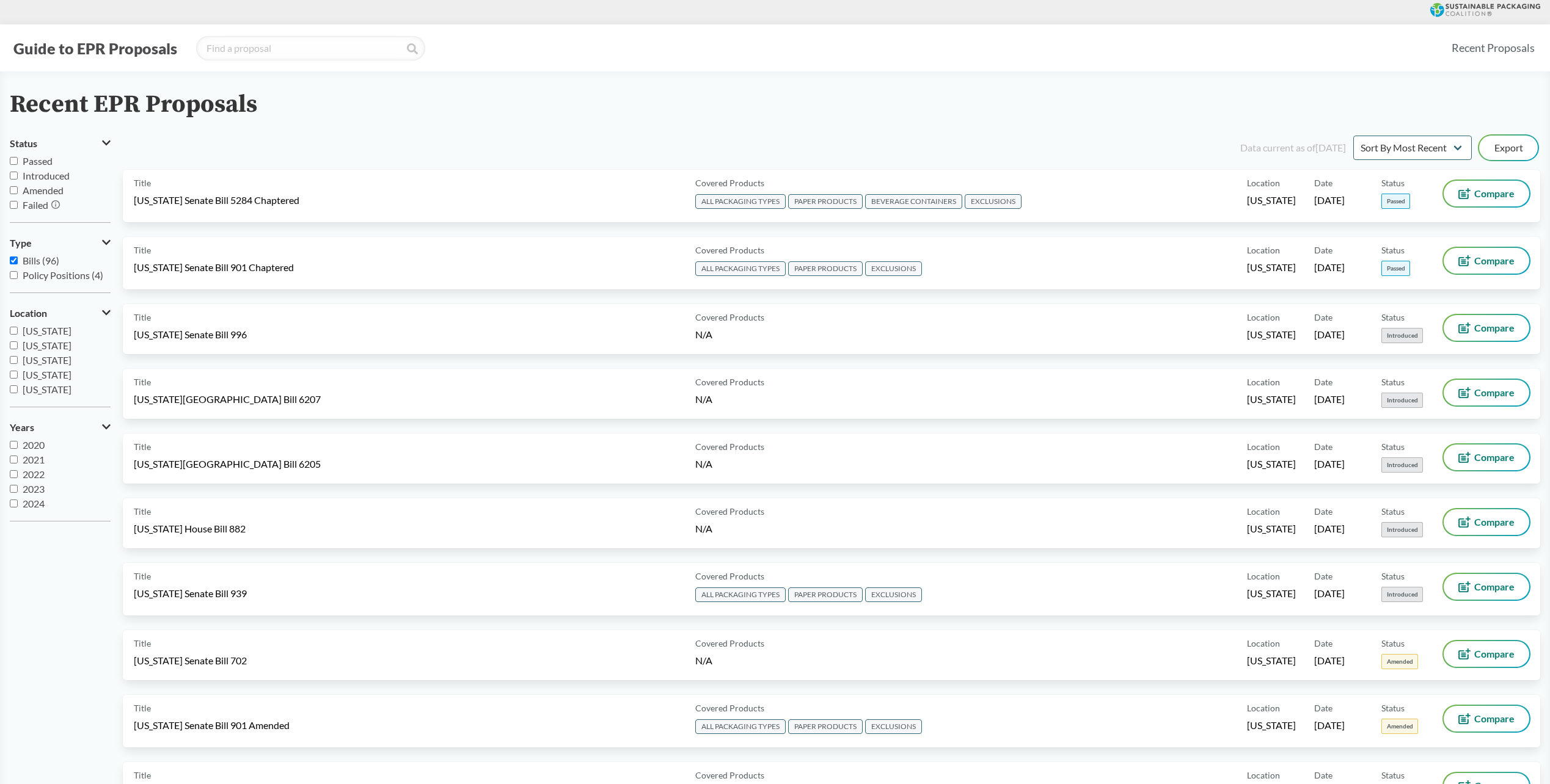
scroll to position [1099, 0]
click at [46, 163] on span "Passed" at bounding box center [38, 160] width 30 height 11
click at [18, 163] on input "Passed" at bounding box center [13, 160] width 8 height 8
checkbox input "true"
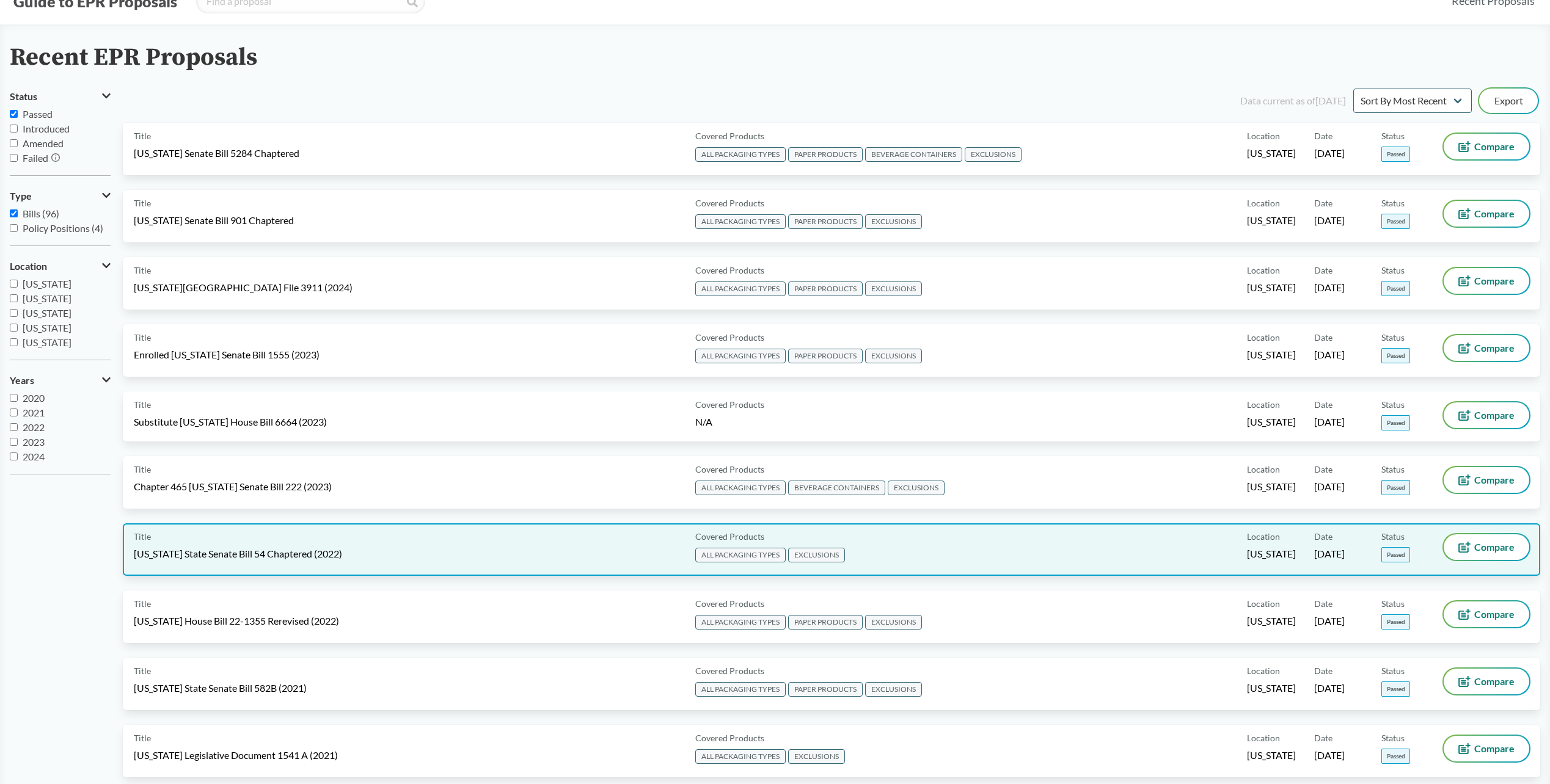
scroll to position [61, 0]
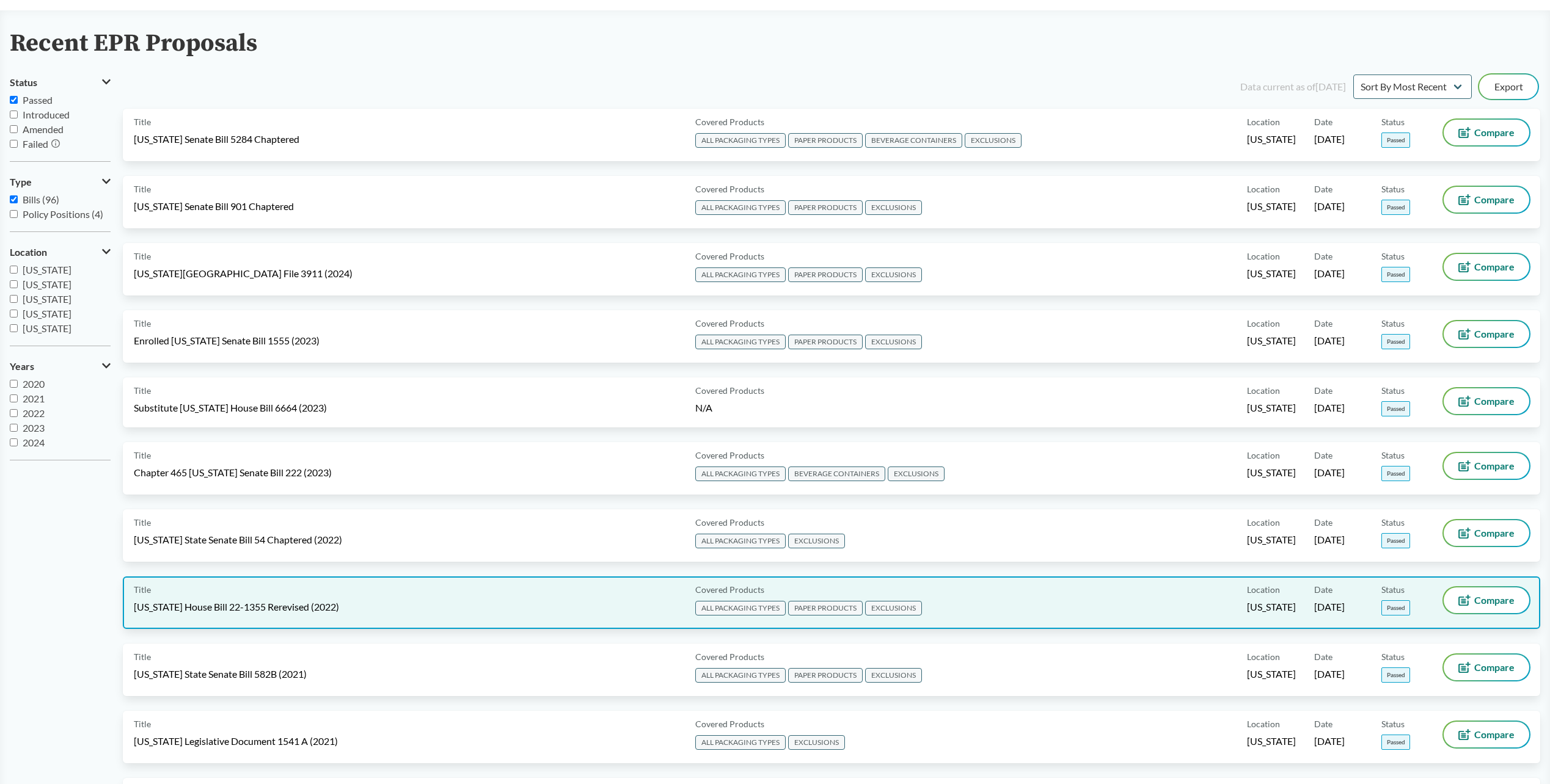
click at [320, 599] on div "Title [US_STATE] House Bill 22-1355 Rerevised (2022)" at bounding box center [412, 603] width 556 height 30
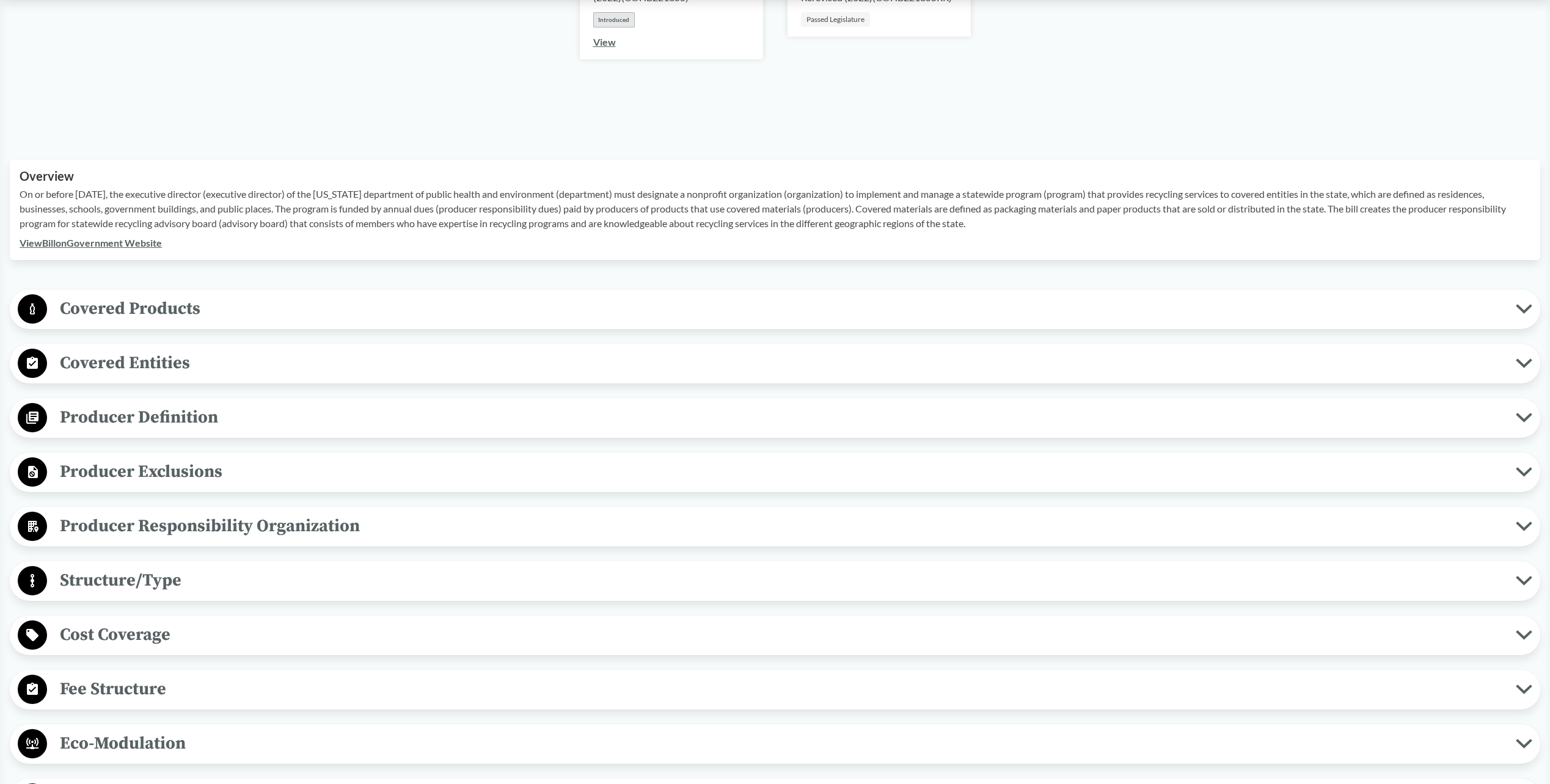
scroll to position [366, 0]
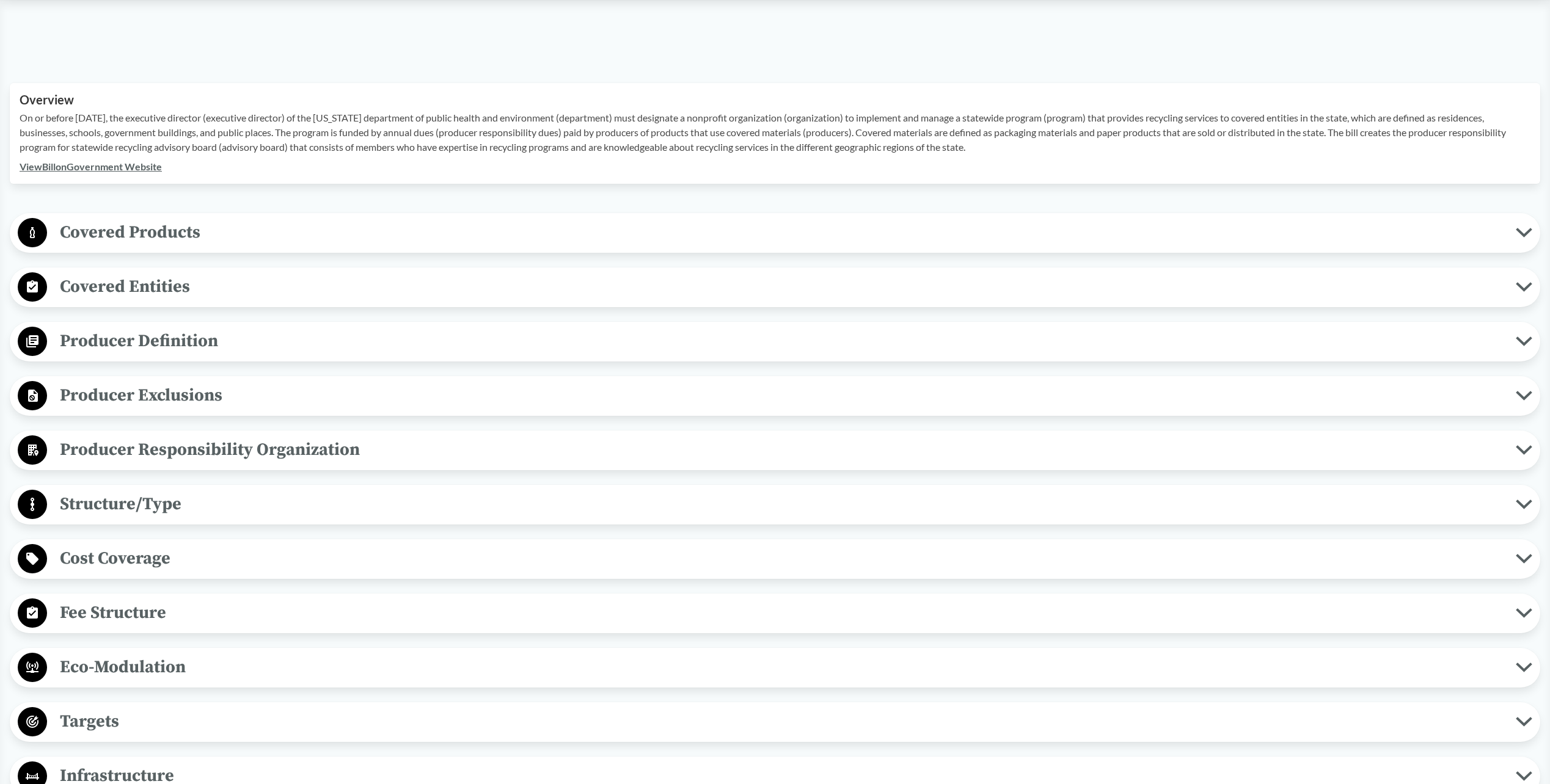
click at [143, 382] on span "Producer Exclusions" at bounding box center [781, 395] width 1468 height 28
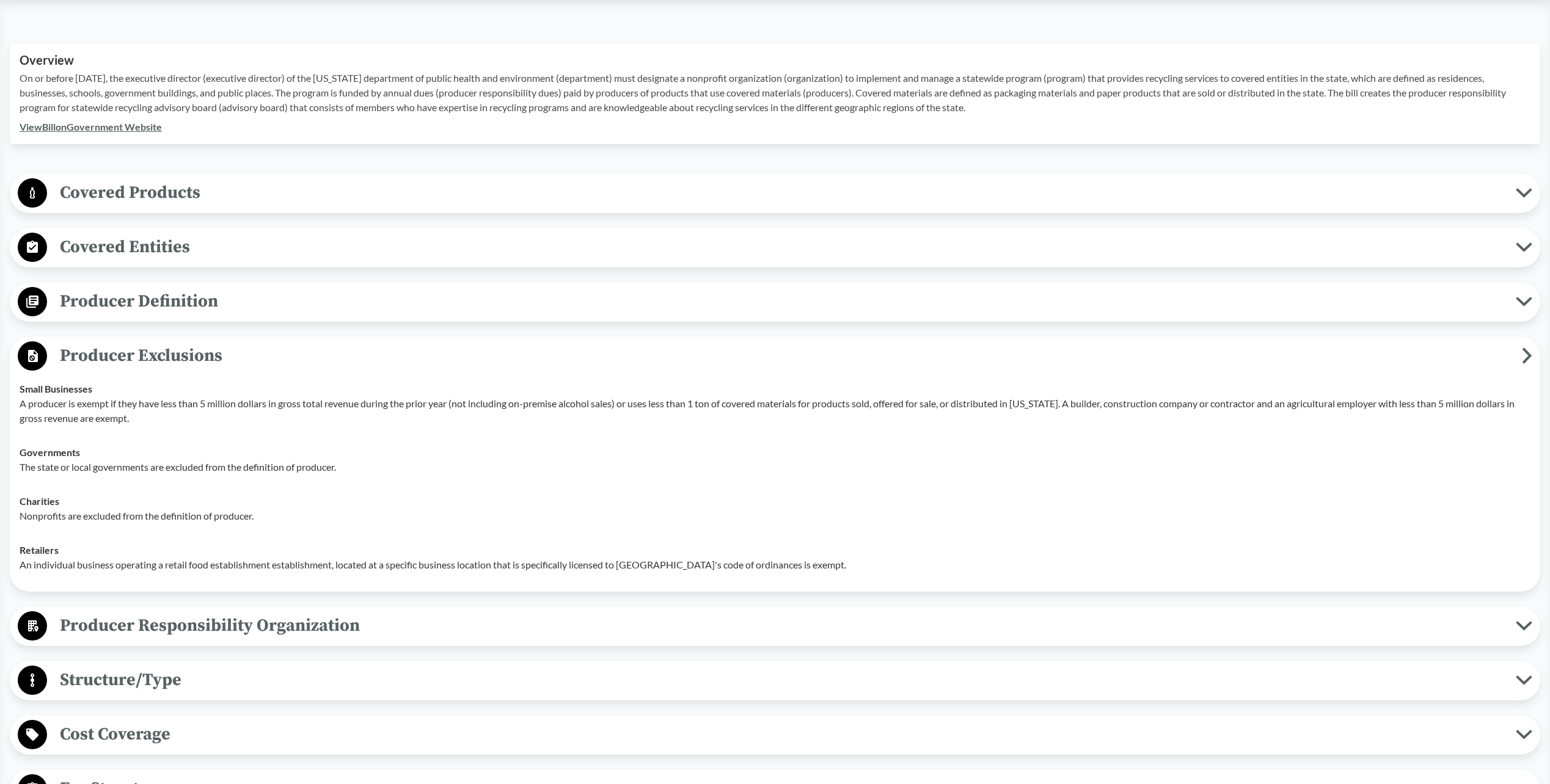
scroll to position [427, 0]
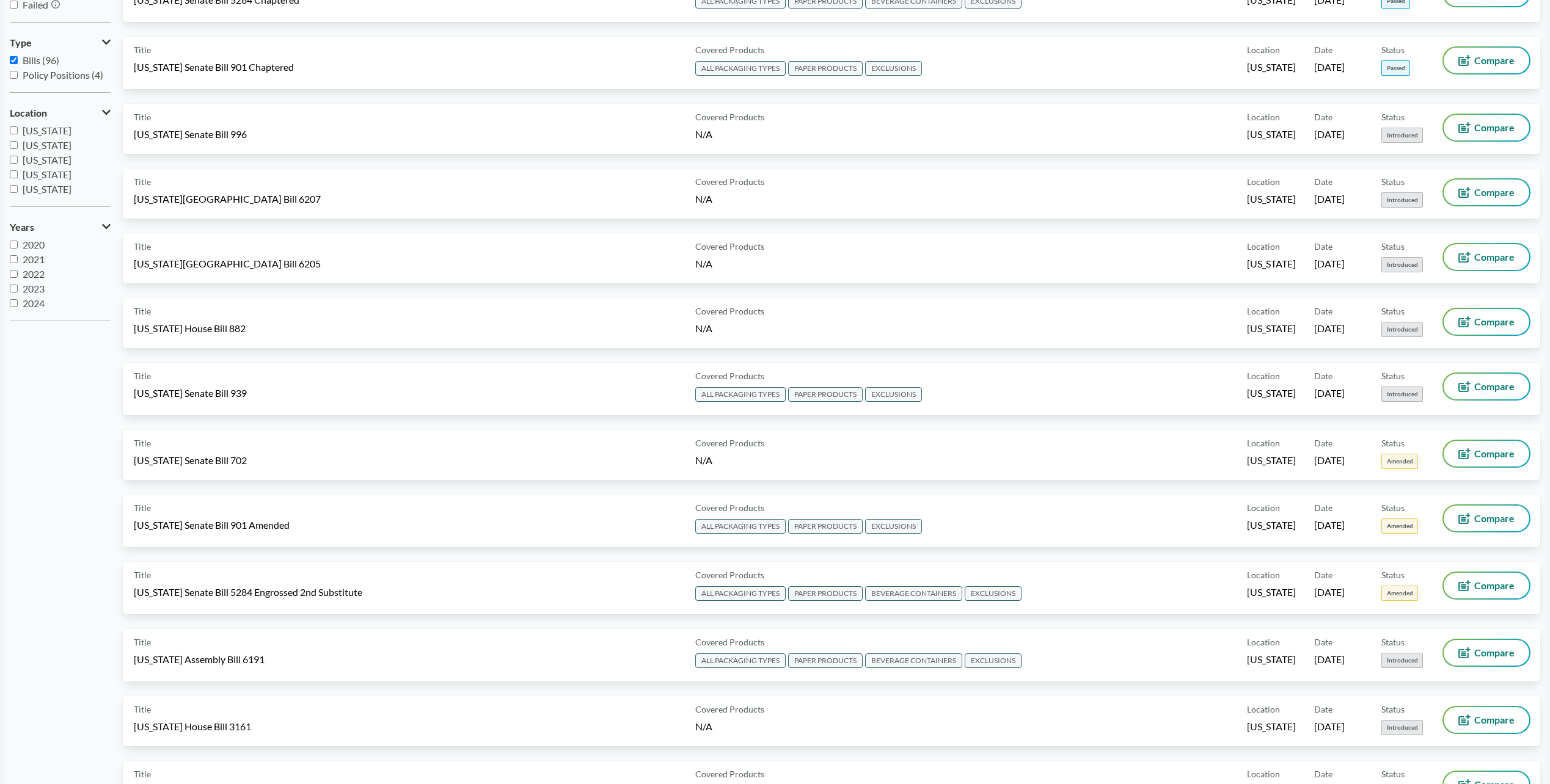
scroll to position [61, 0]
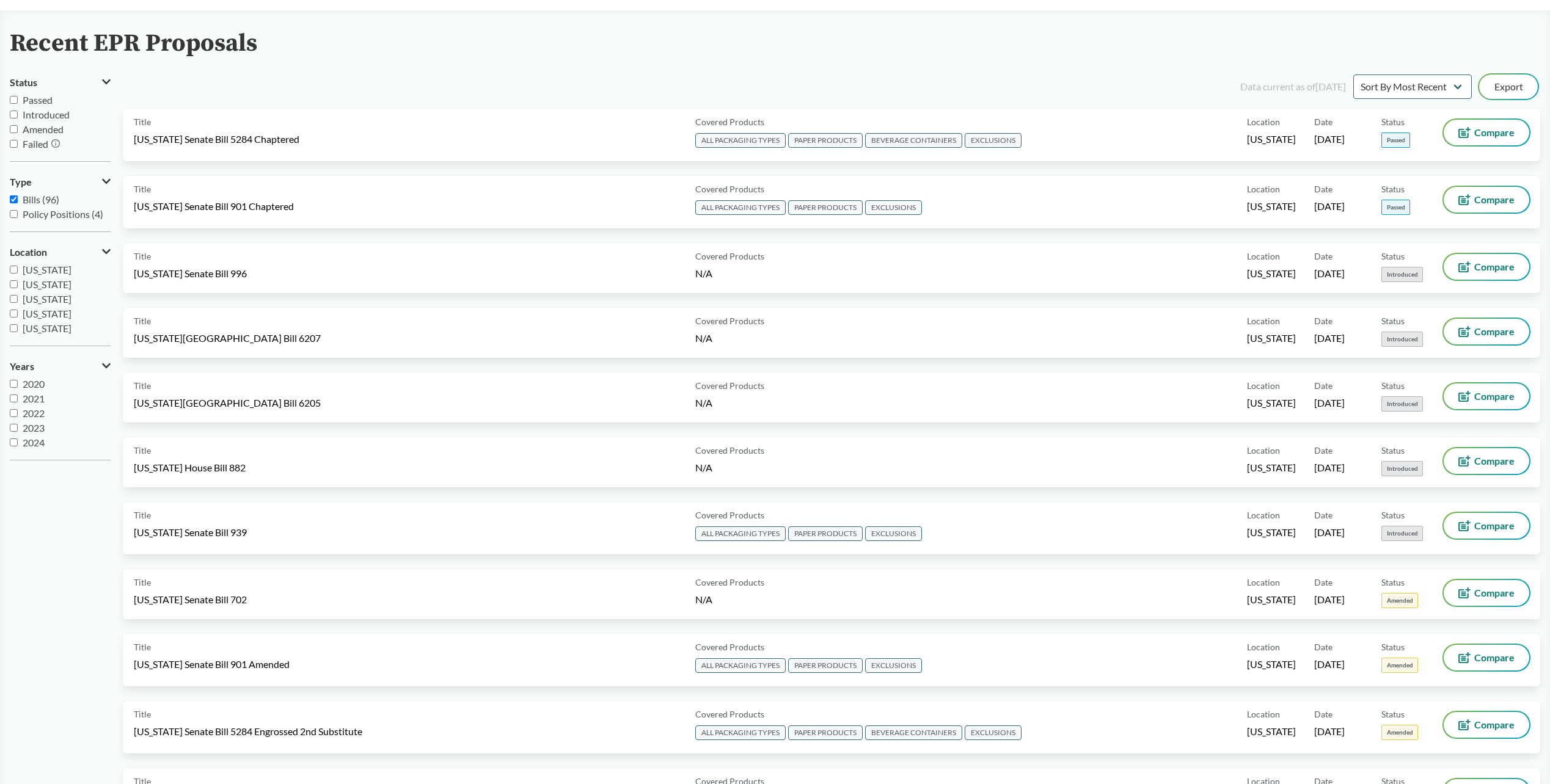
click at [50, 93] on label "Passed" at bounding box center [60, 100] width 101 height 14
click at [18, 96] on input "Passed" at bounding box center [13, 100] width 8 height 8
checkbox input "true"
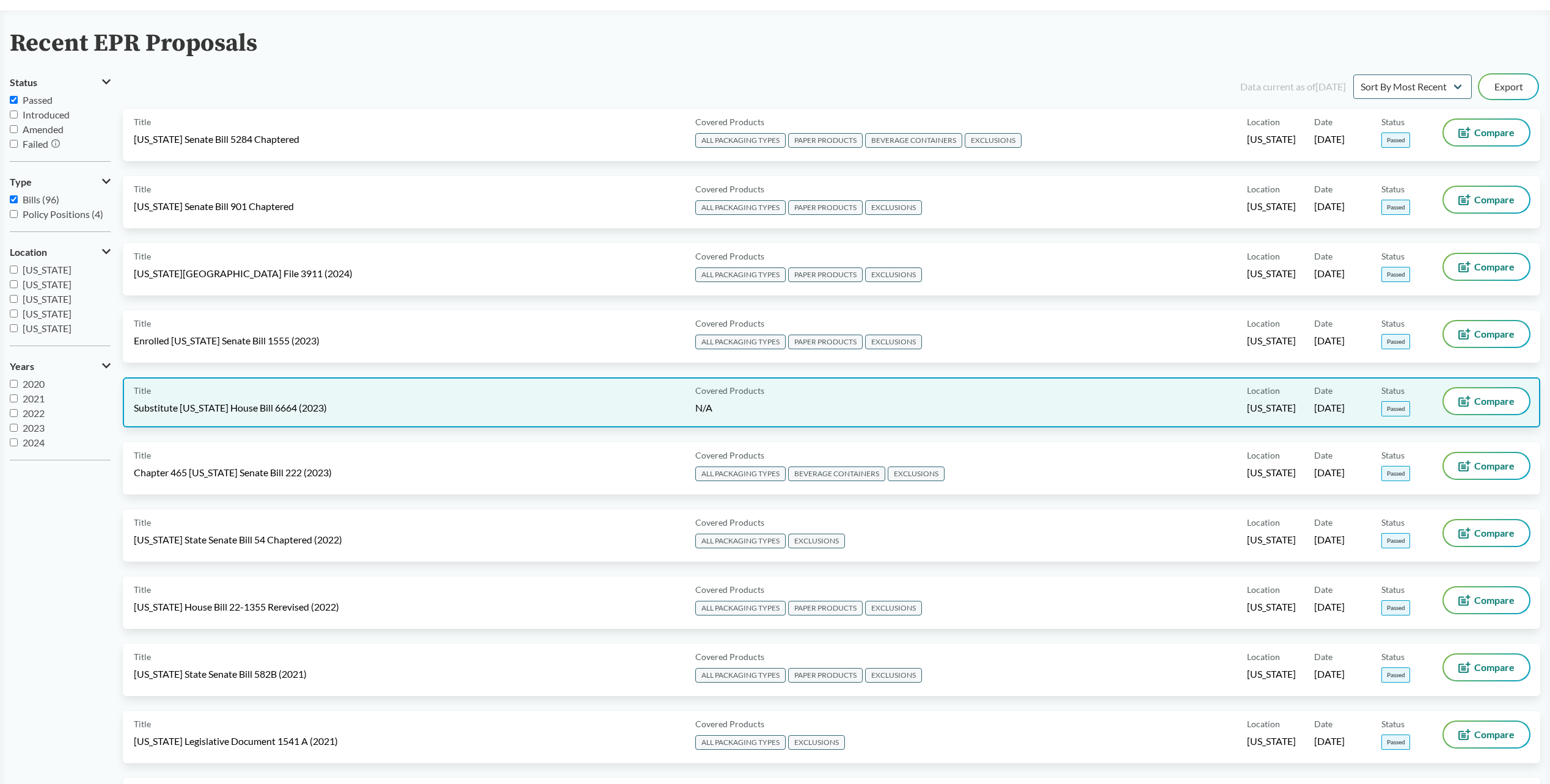
scroll to position [183, 0]
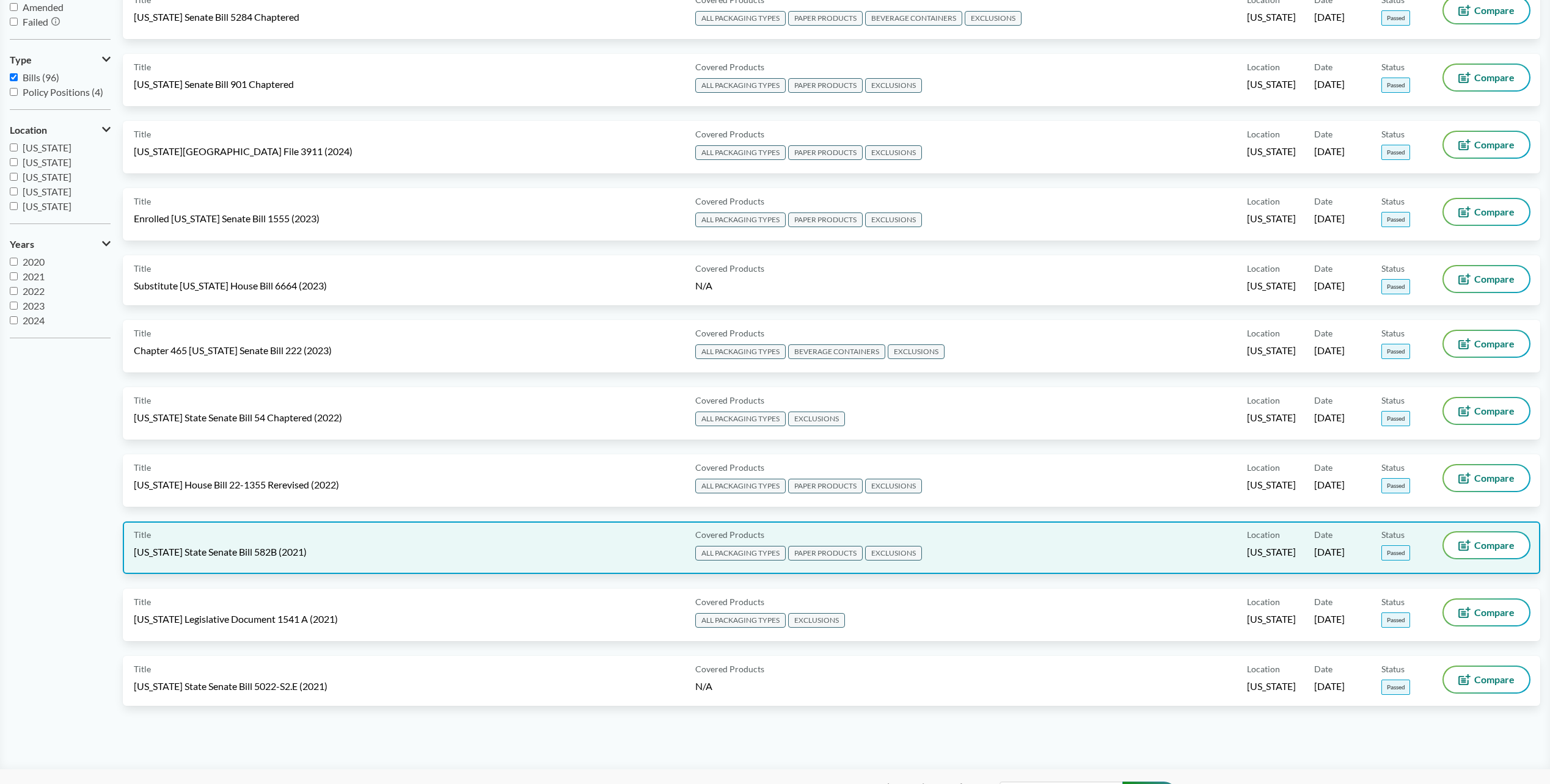
click at [252, 561] on div "Title Oregon State Senate Bill 582B (2021)" at bounding box center [412, 548] width 556 height 30
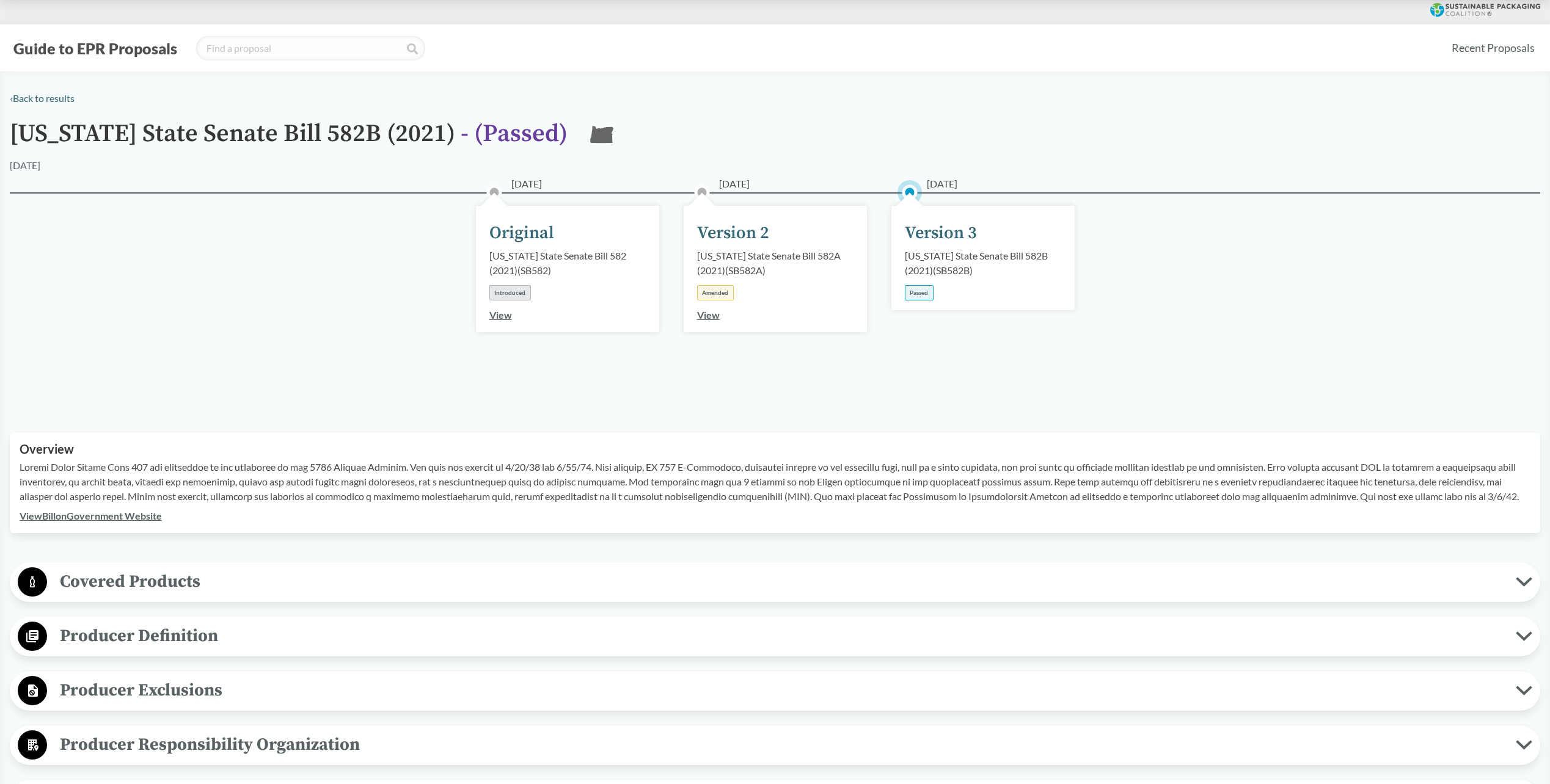
click at [114, 518] on link "View Bill on Government Website" at bounding box center [91, 515] width 142 height 11
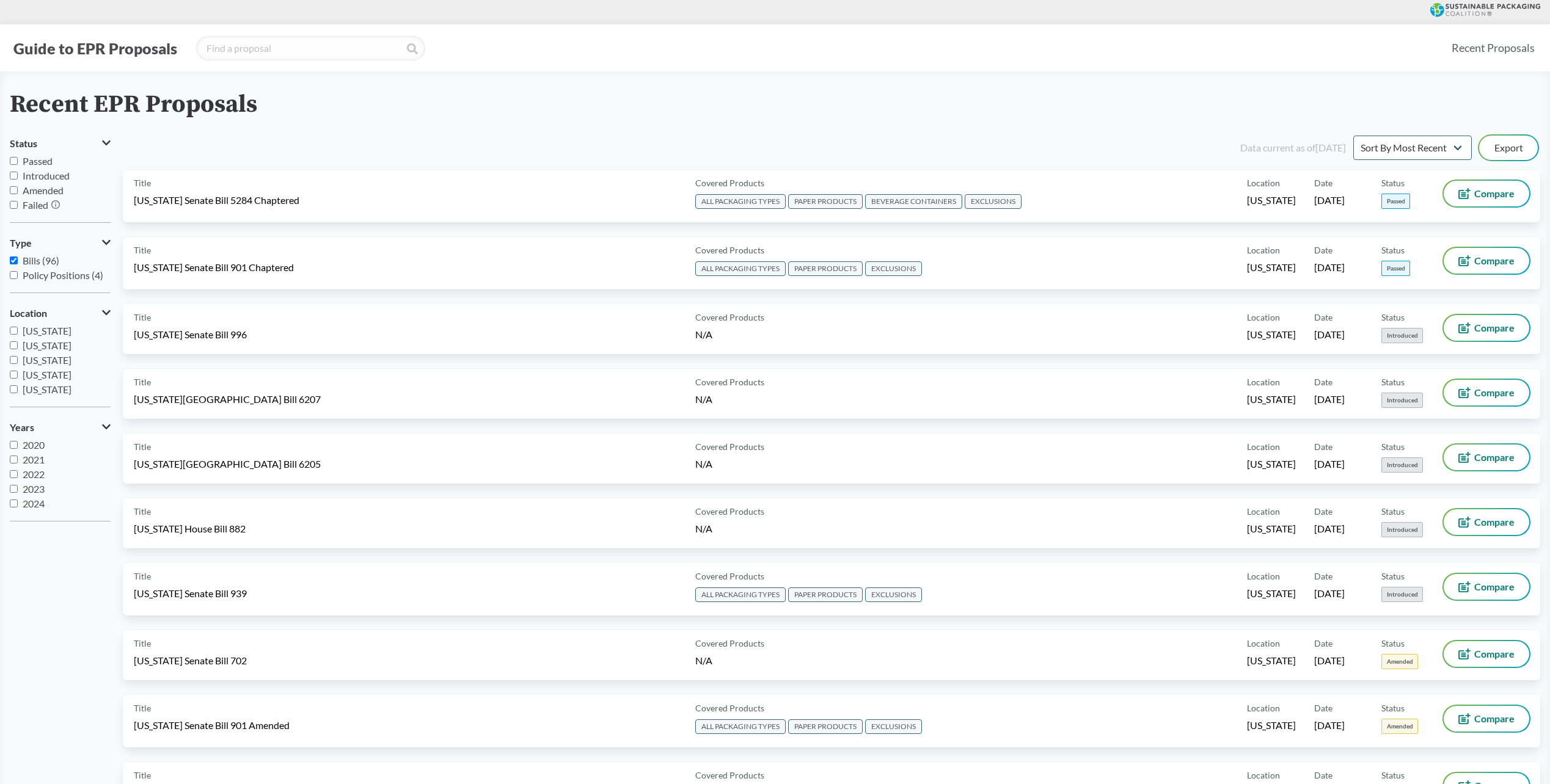
click at [42, 157] on span "Passed" at bounding box center [38, 160] width 30 height 11
click at [18, 157] on input "Passed" at bounding box center [13, 160] width 8 height 8
checkbox input "true"
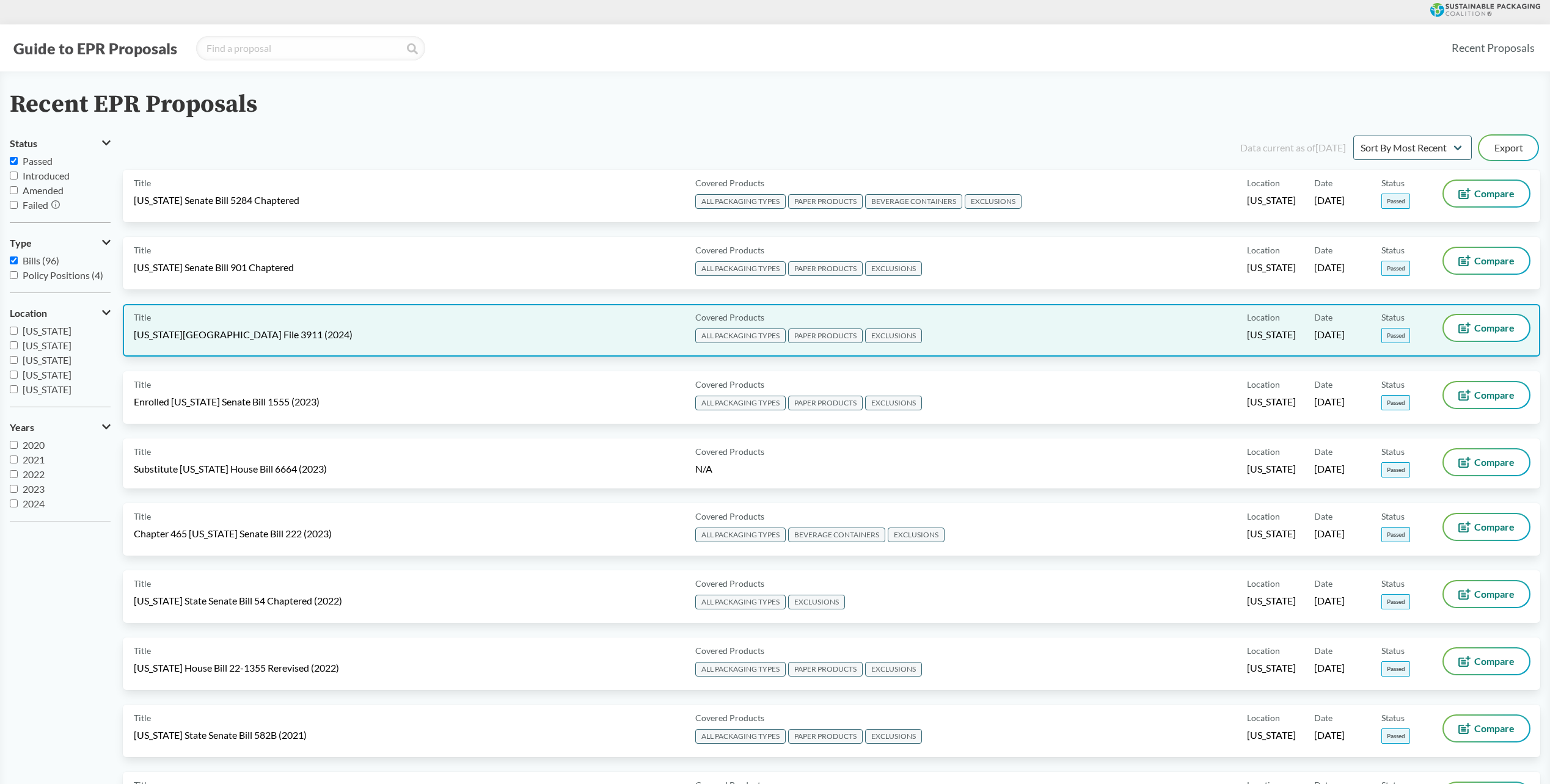
click at [267, 340] on span "[US_STATE][GEOGRAPHIC_DATA] File 3911 (2024)" at bounding box center [243, 335] width 218 height 13
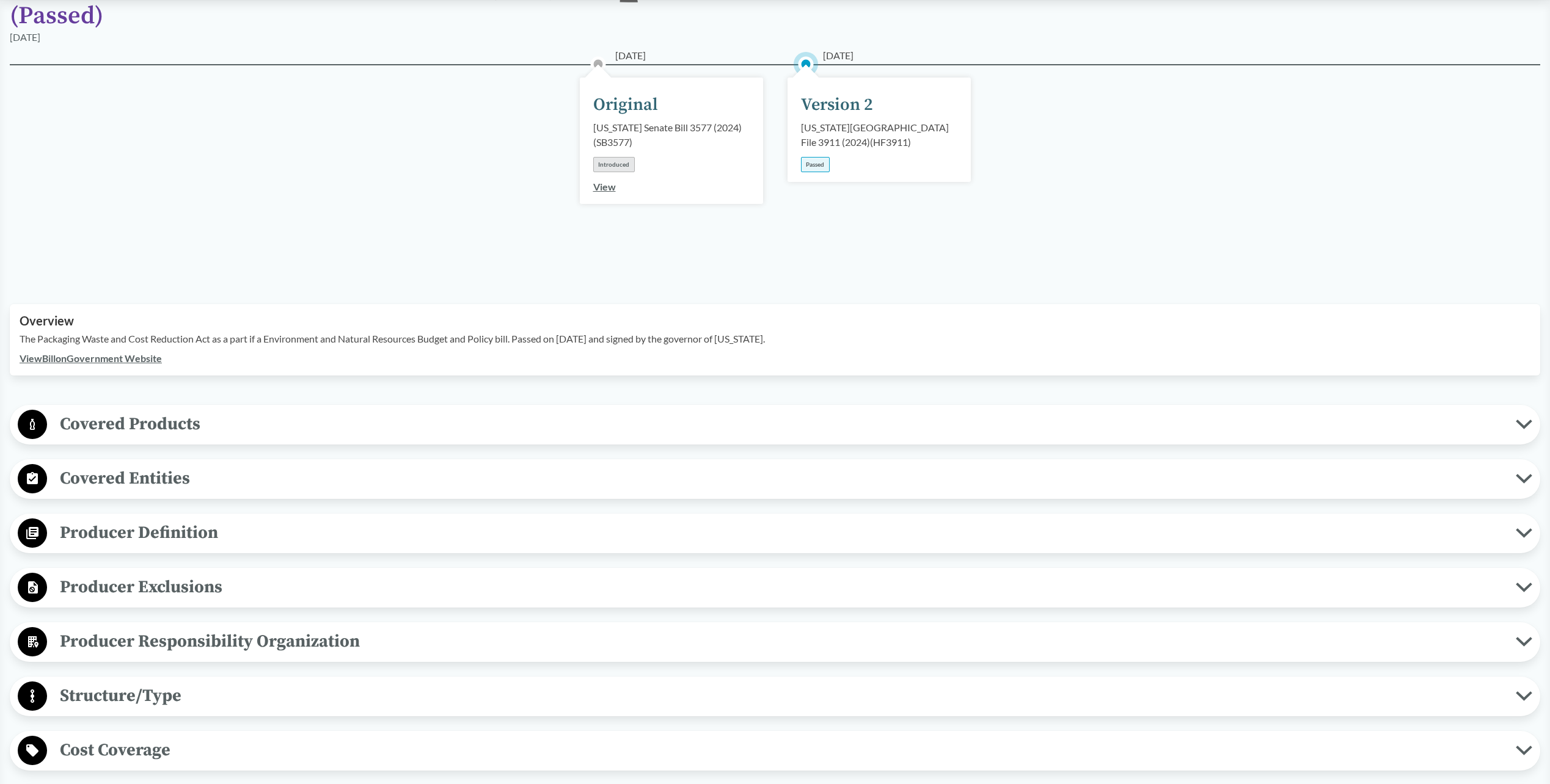
scroll to position [244, 0]
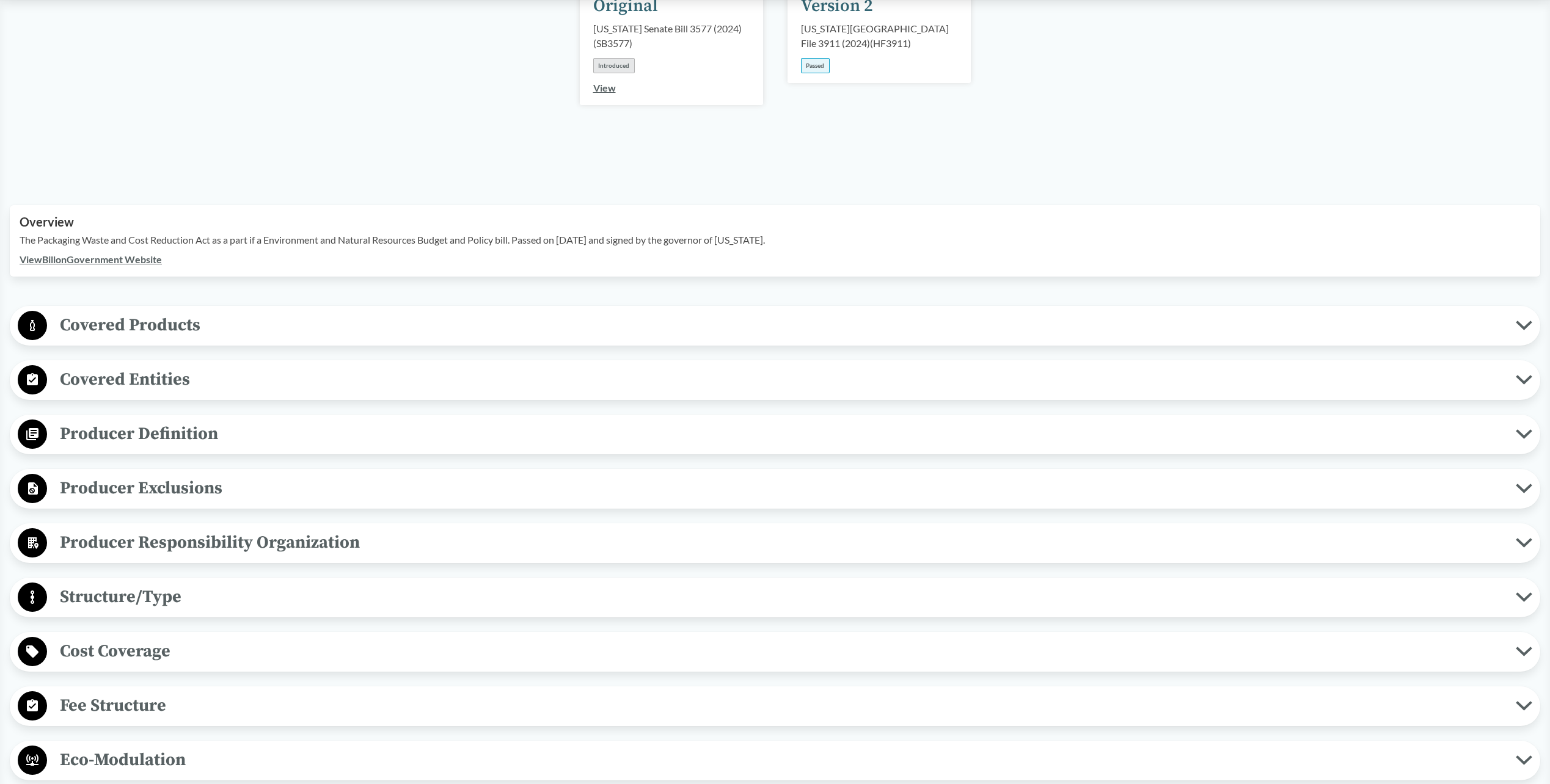
click at [151, 426] on span "Producer Definition" at bounding box center [781, 434] width 1468 height 28
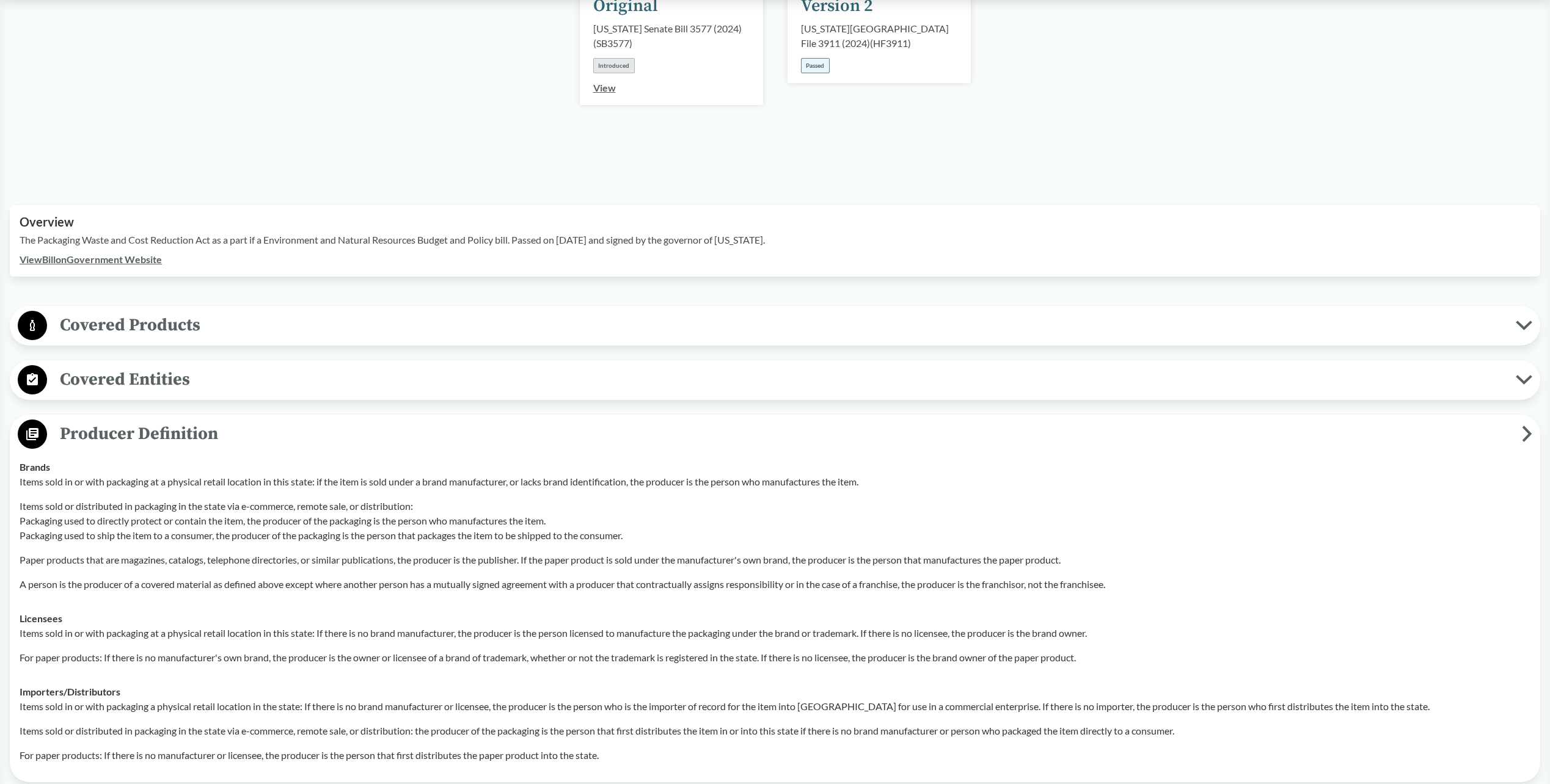
click at [162, 253] on link "View Bill on Government Website" at bounding box center [91, 259] width 142 height 11
